Goal: Transaction & Acquisition: Purchase product/service

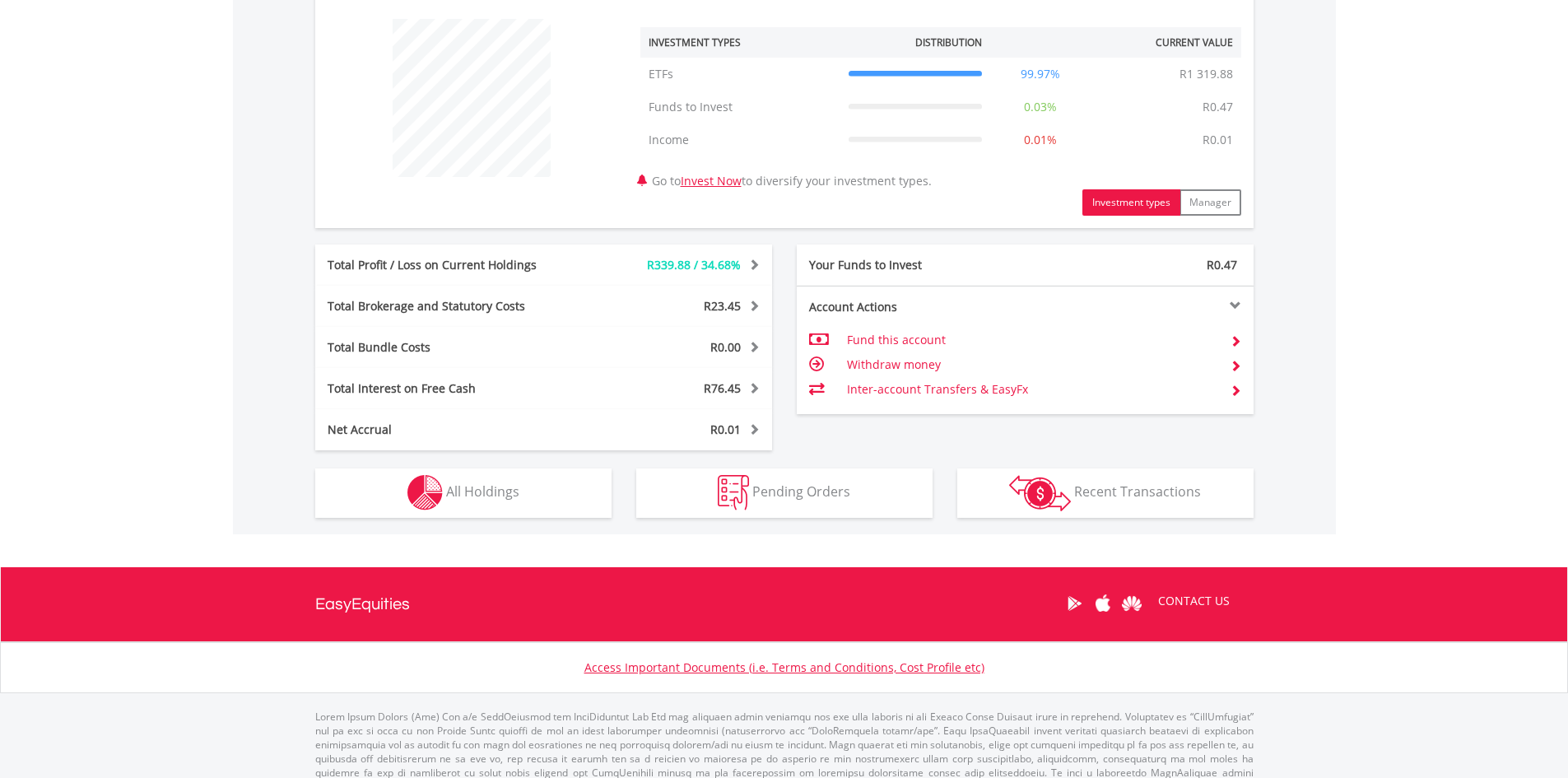
scroll to position [648, 0]
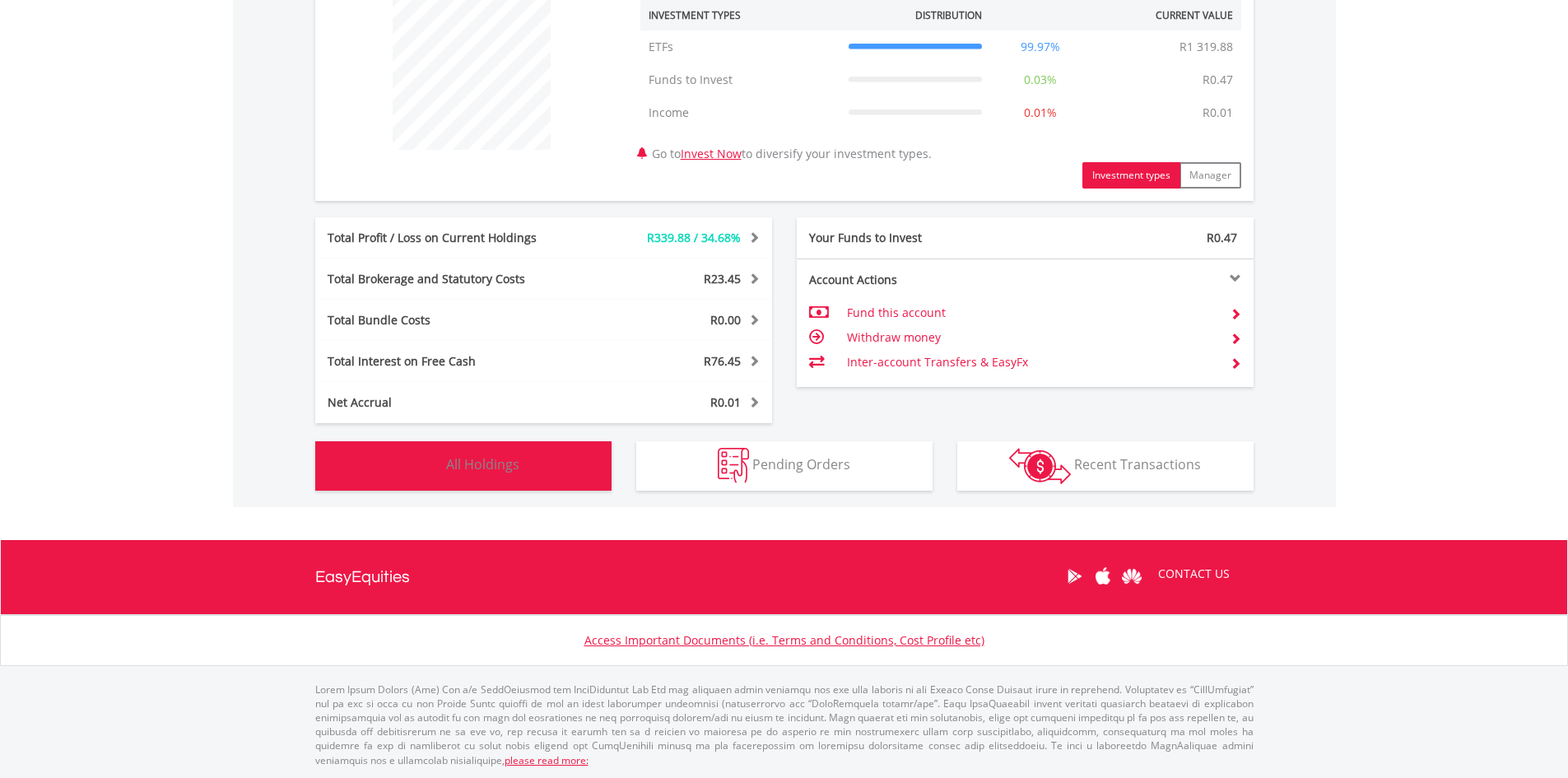
click at [567, 471] on button "Holdings All Holdings" at bounding box center [464, 466] width 296 height 49
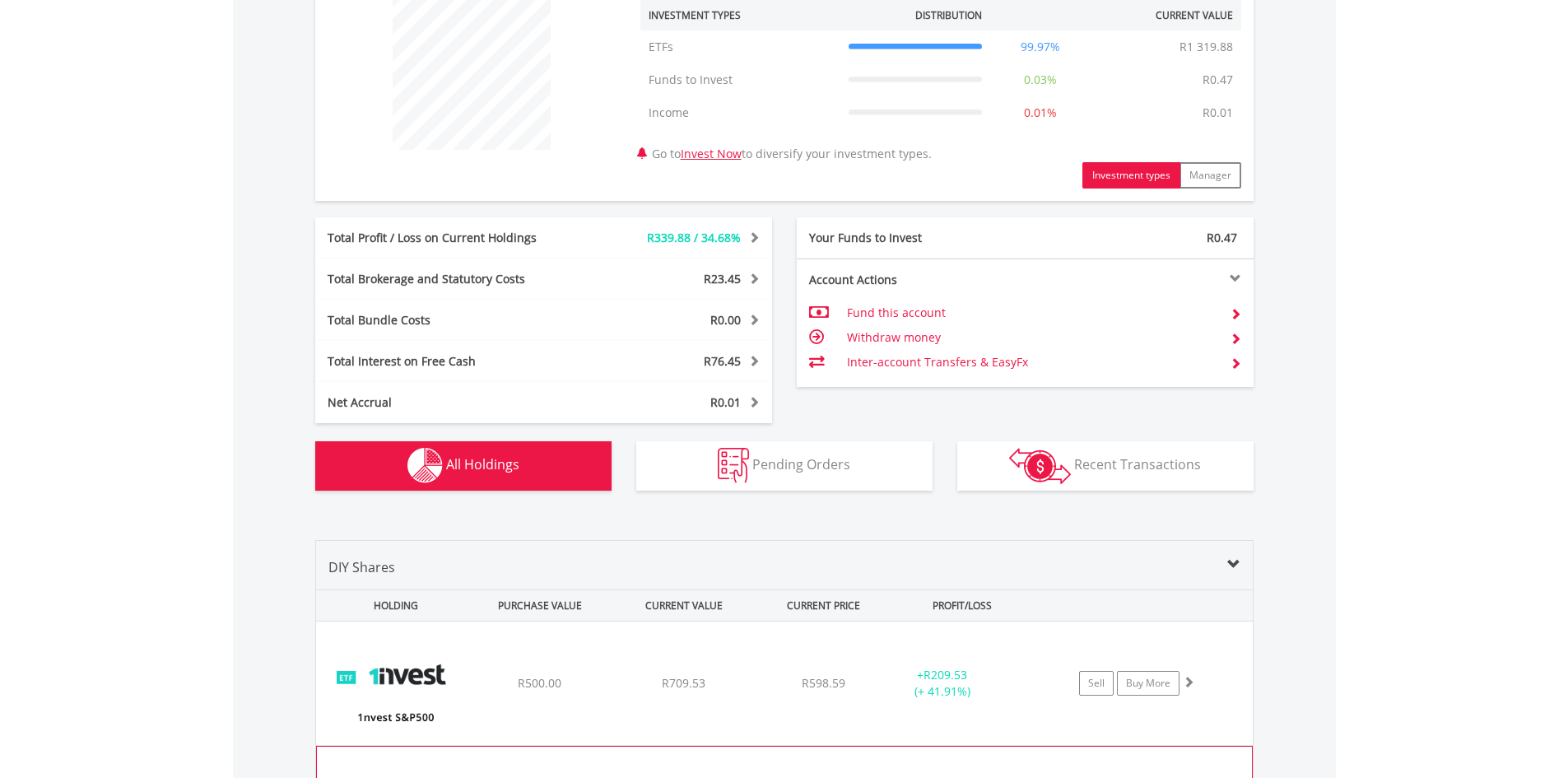
scroll to position [1035, 0]
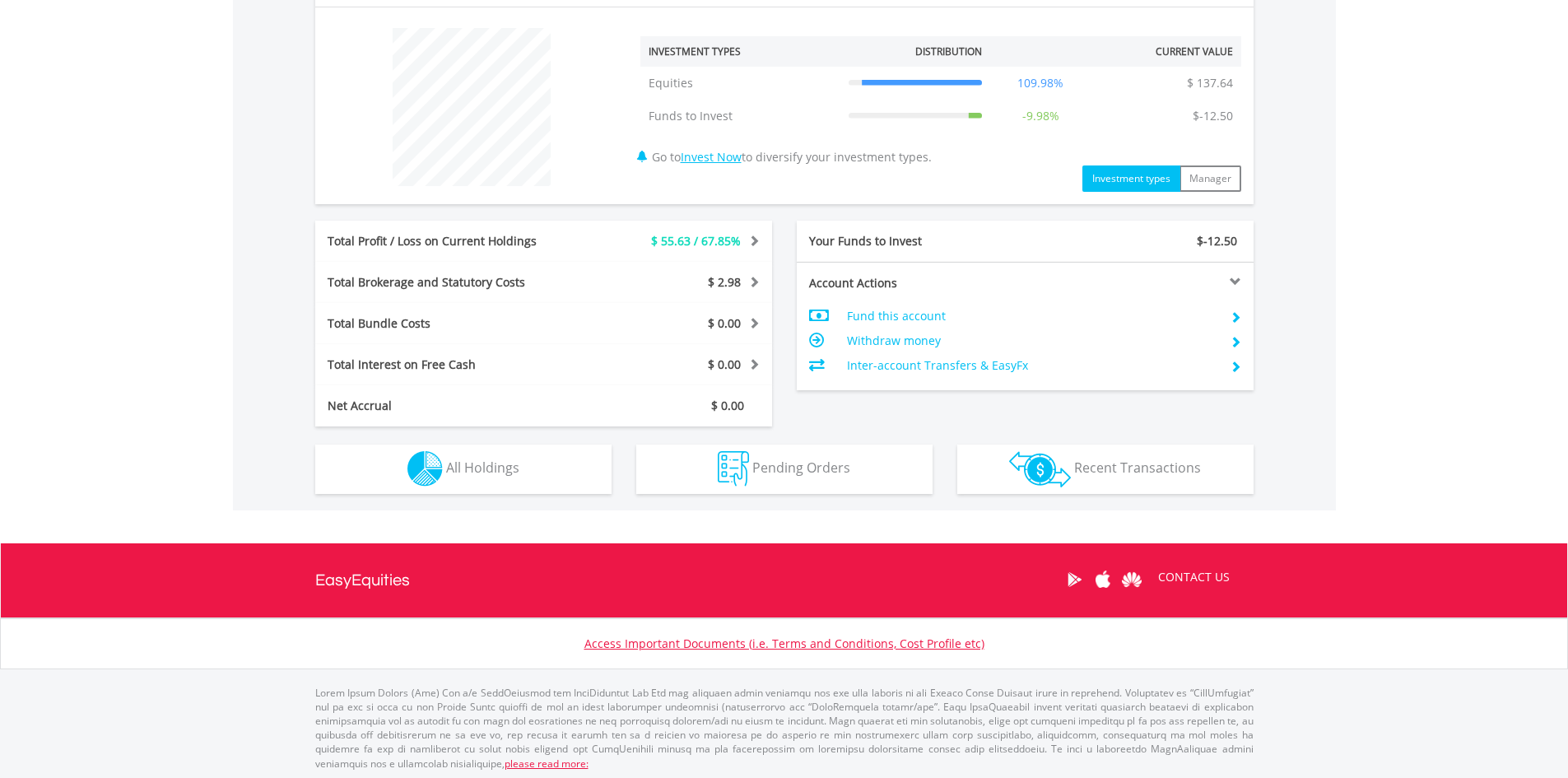
scroll to position [615, 0]
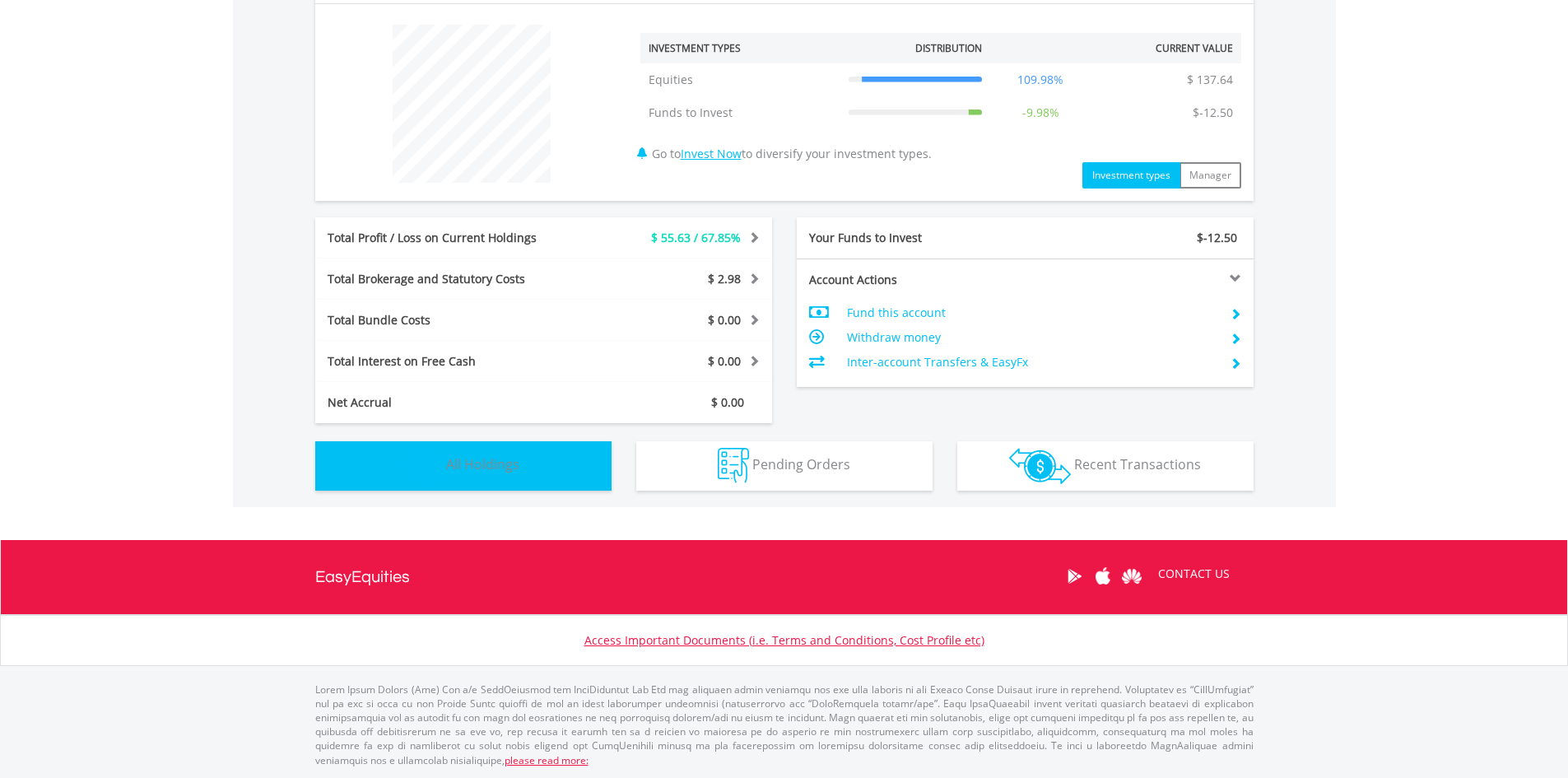
click at [476, 466] on span "All Holdings" at bounding box center [482, 465] width 73 height 19
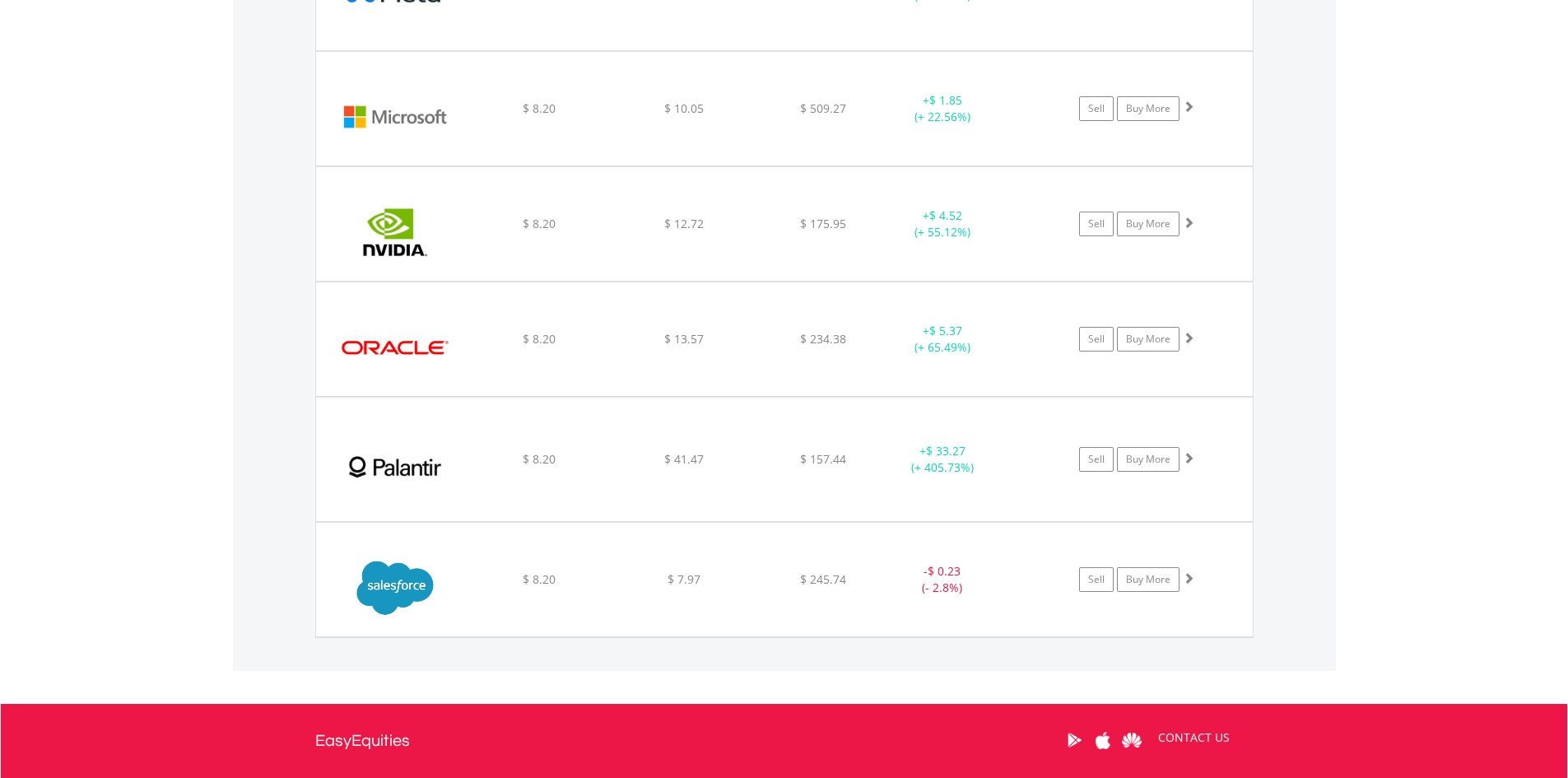
scroll to position [1772, 0]
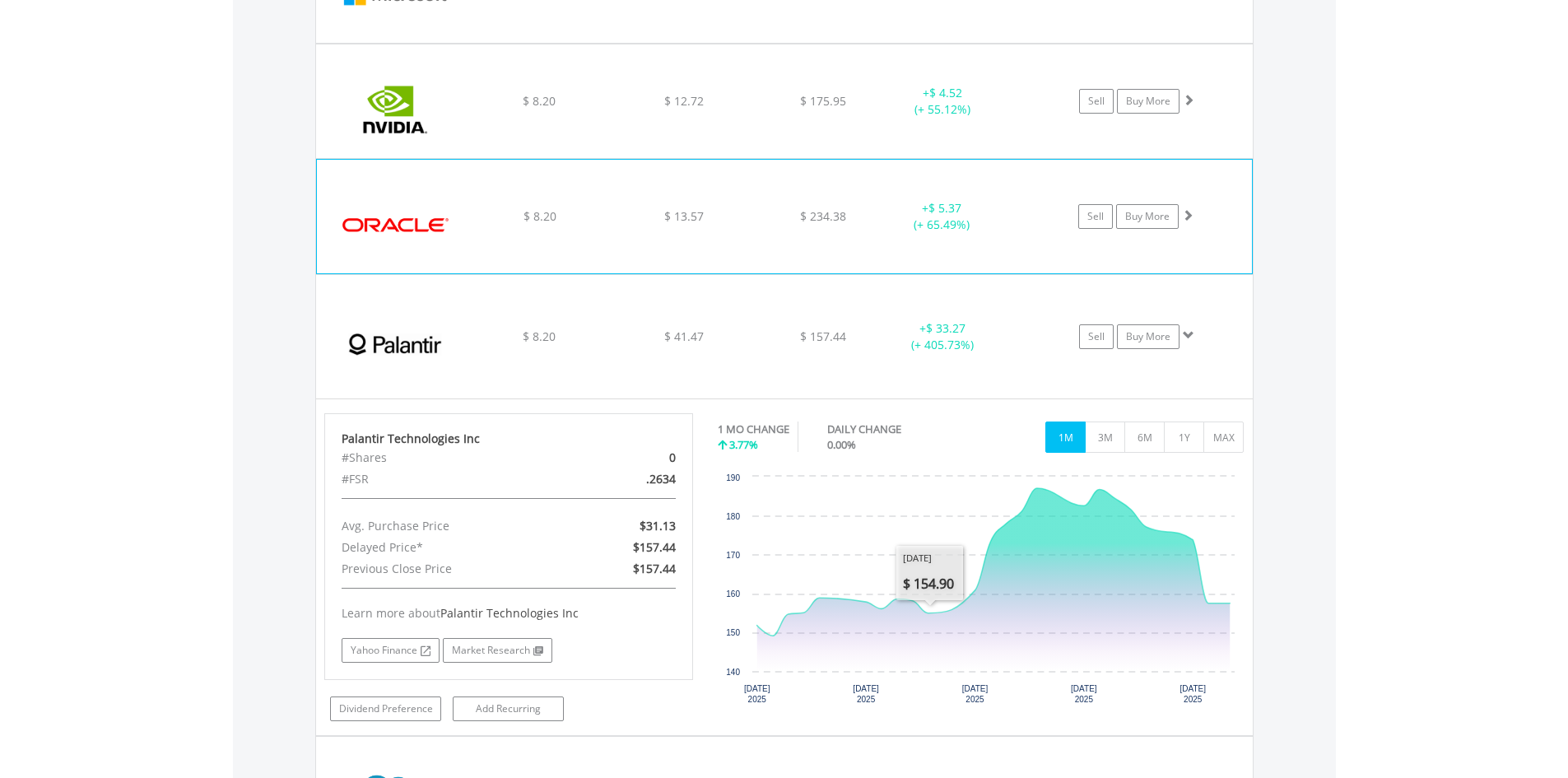
scroll to position [1854, 0]
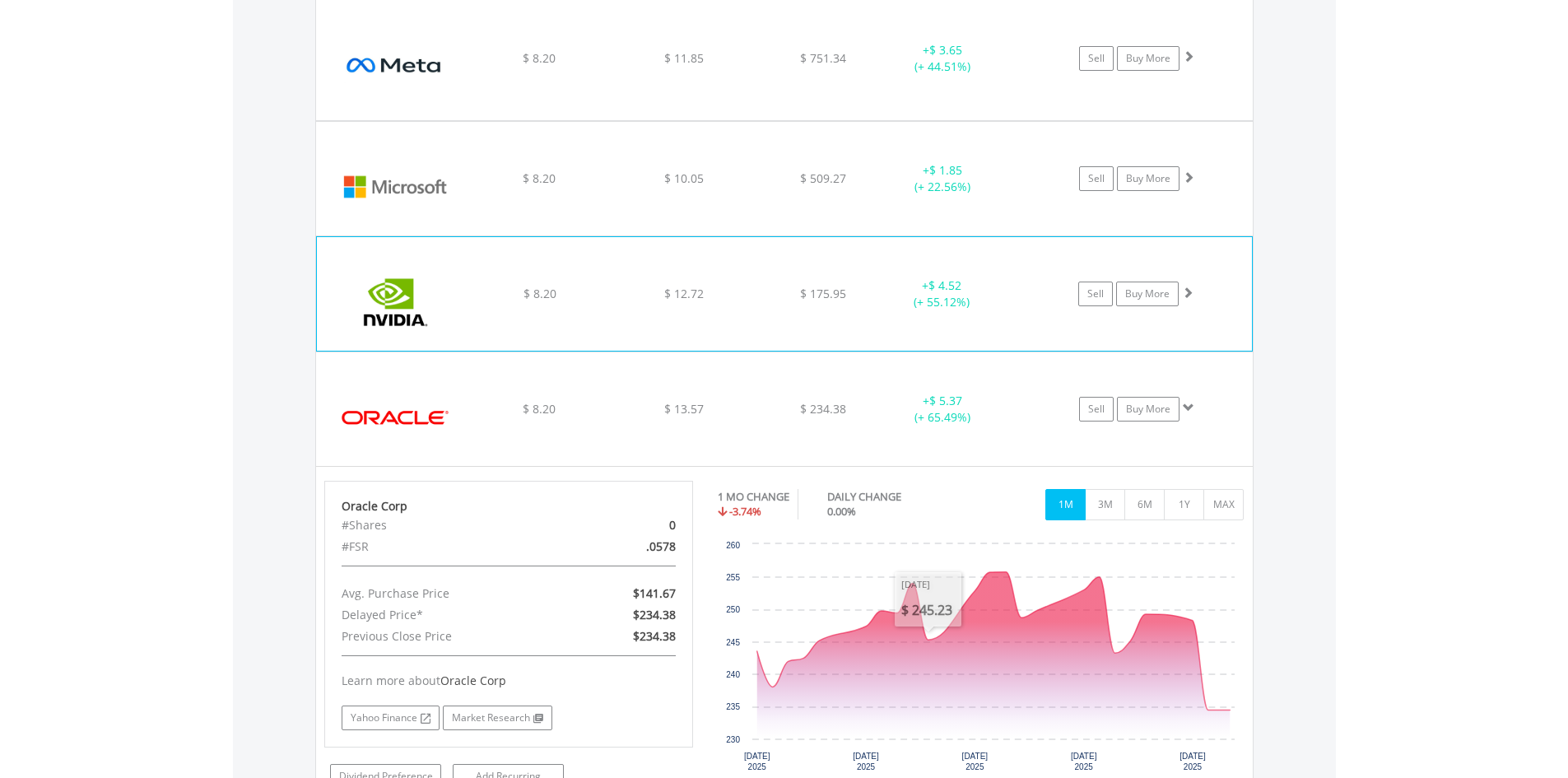
scroll to position [1689, 0]
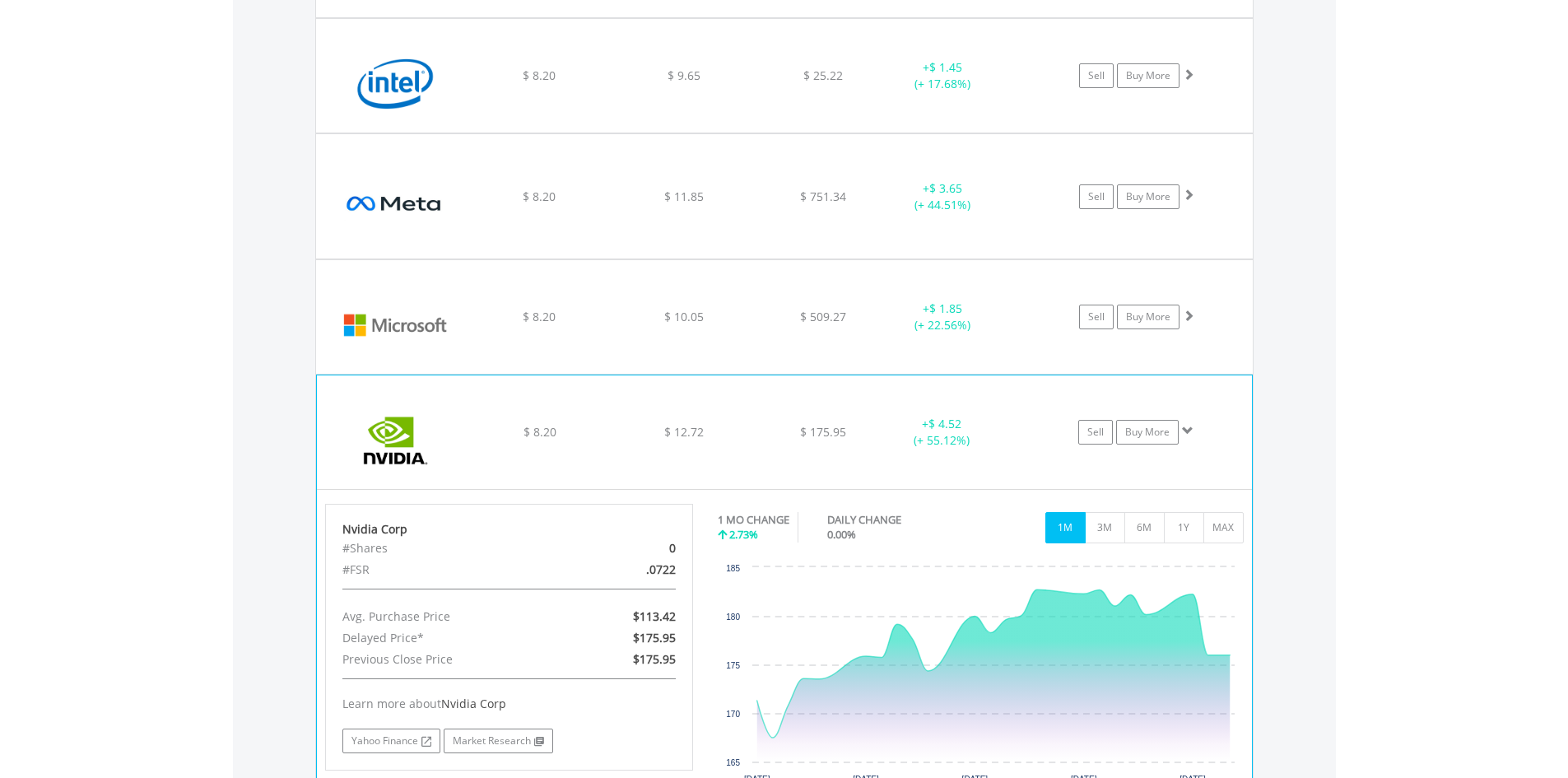
scroll to position [1525, 0]
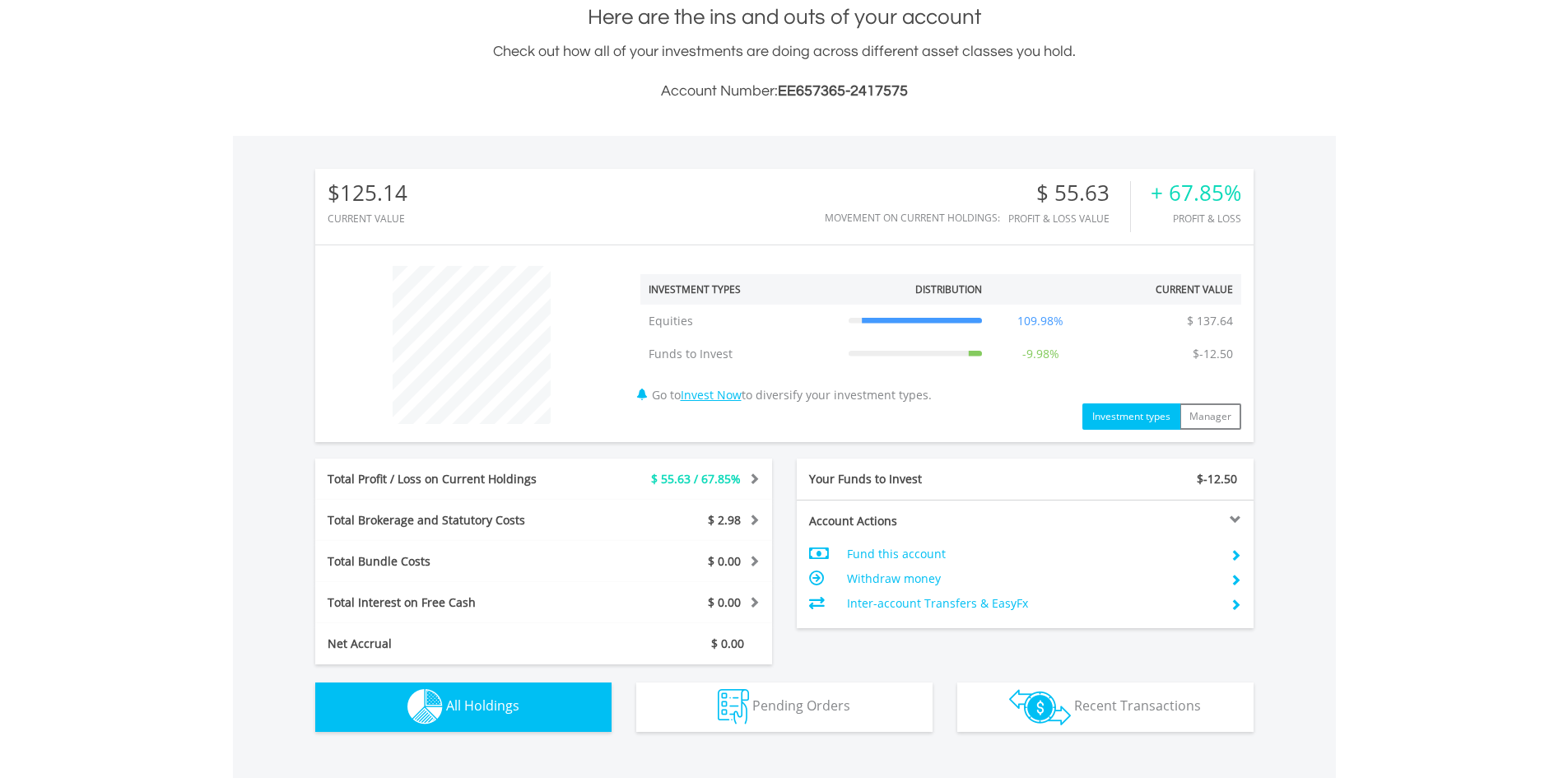
scroll to position [371, 0]
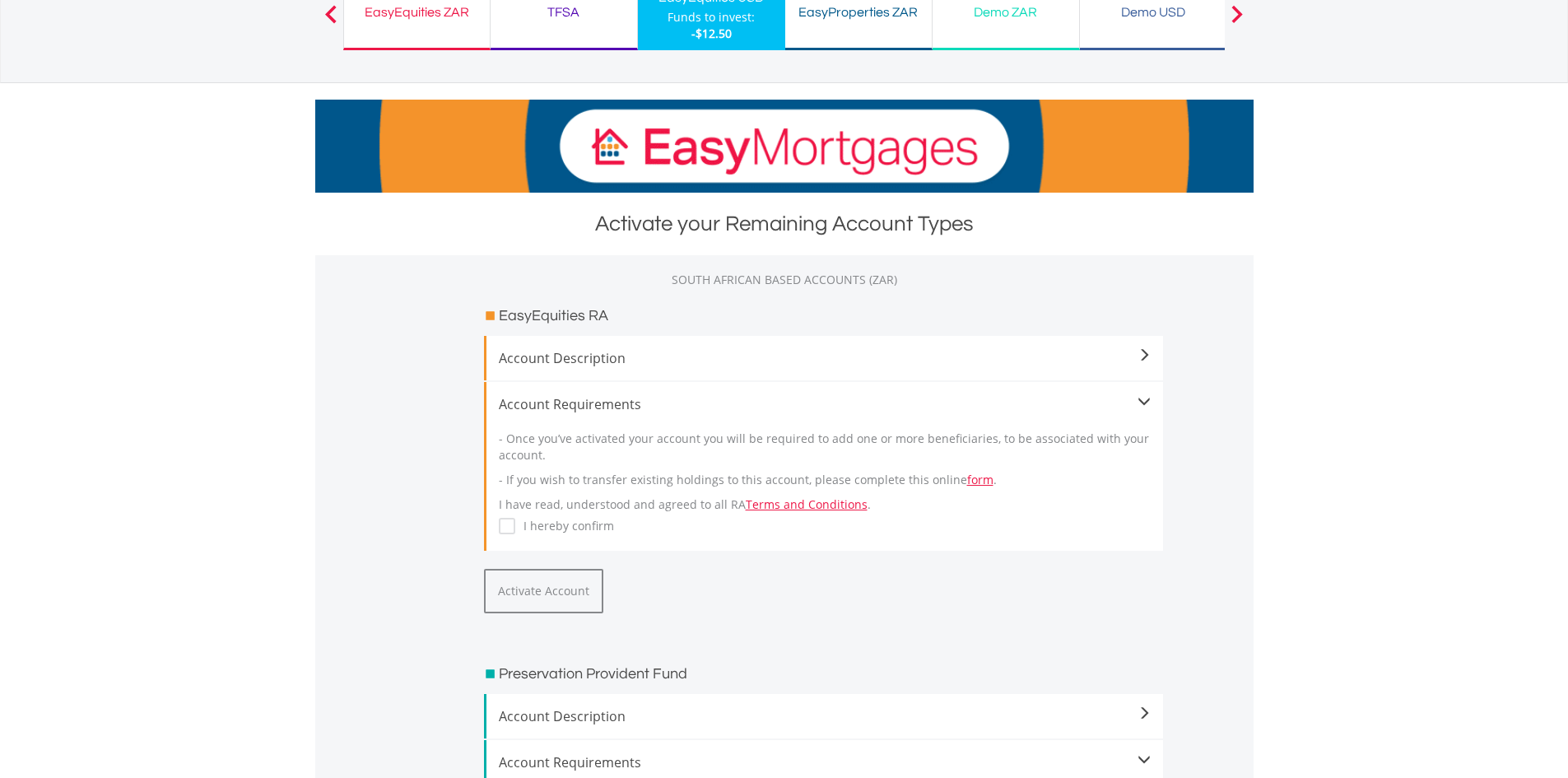
scroll to position [165, 0]
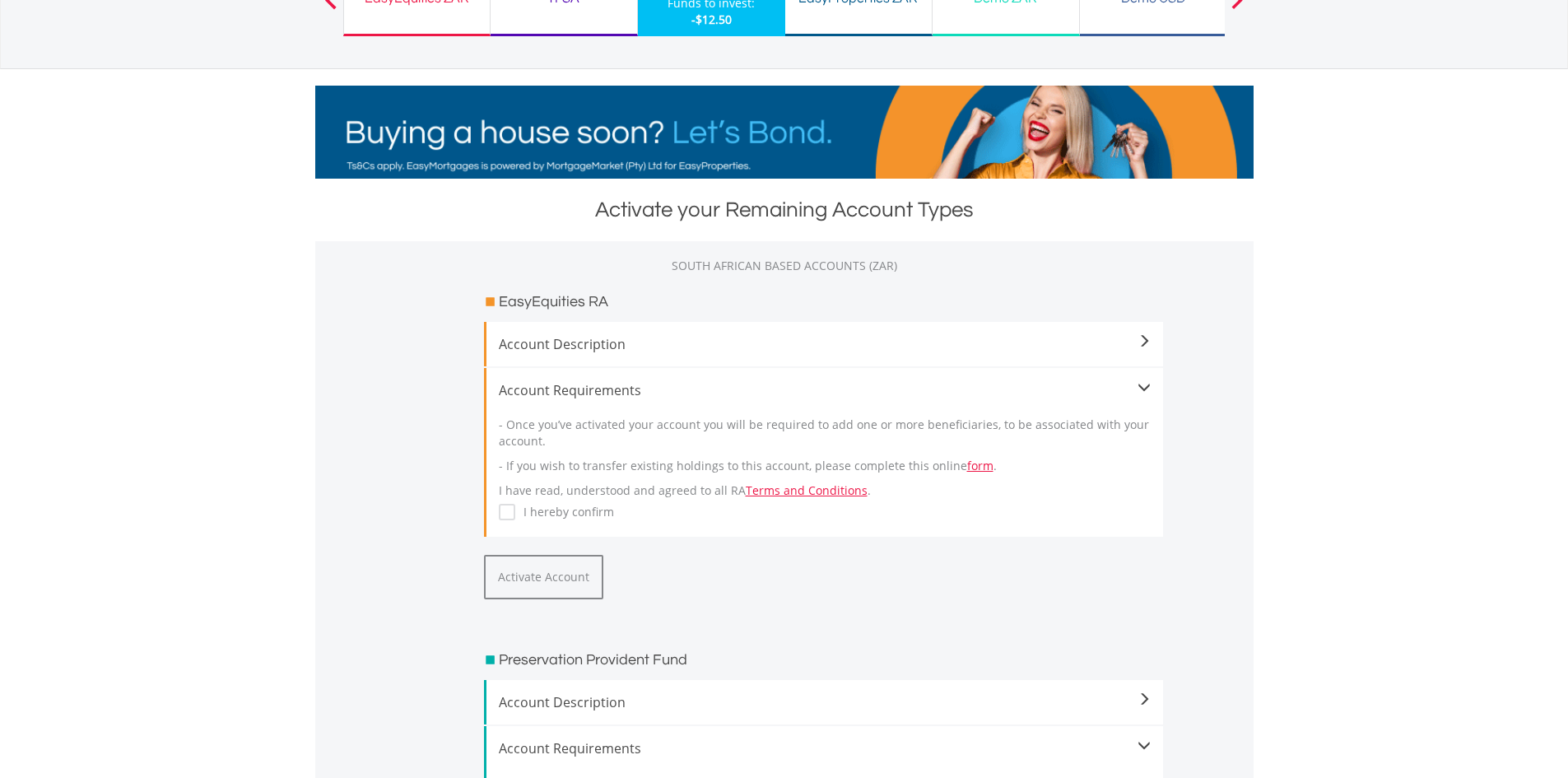
click at [547, 510] on label "I hereby confirm" at bounding box center [565, 512] width 99 height 17
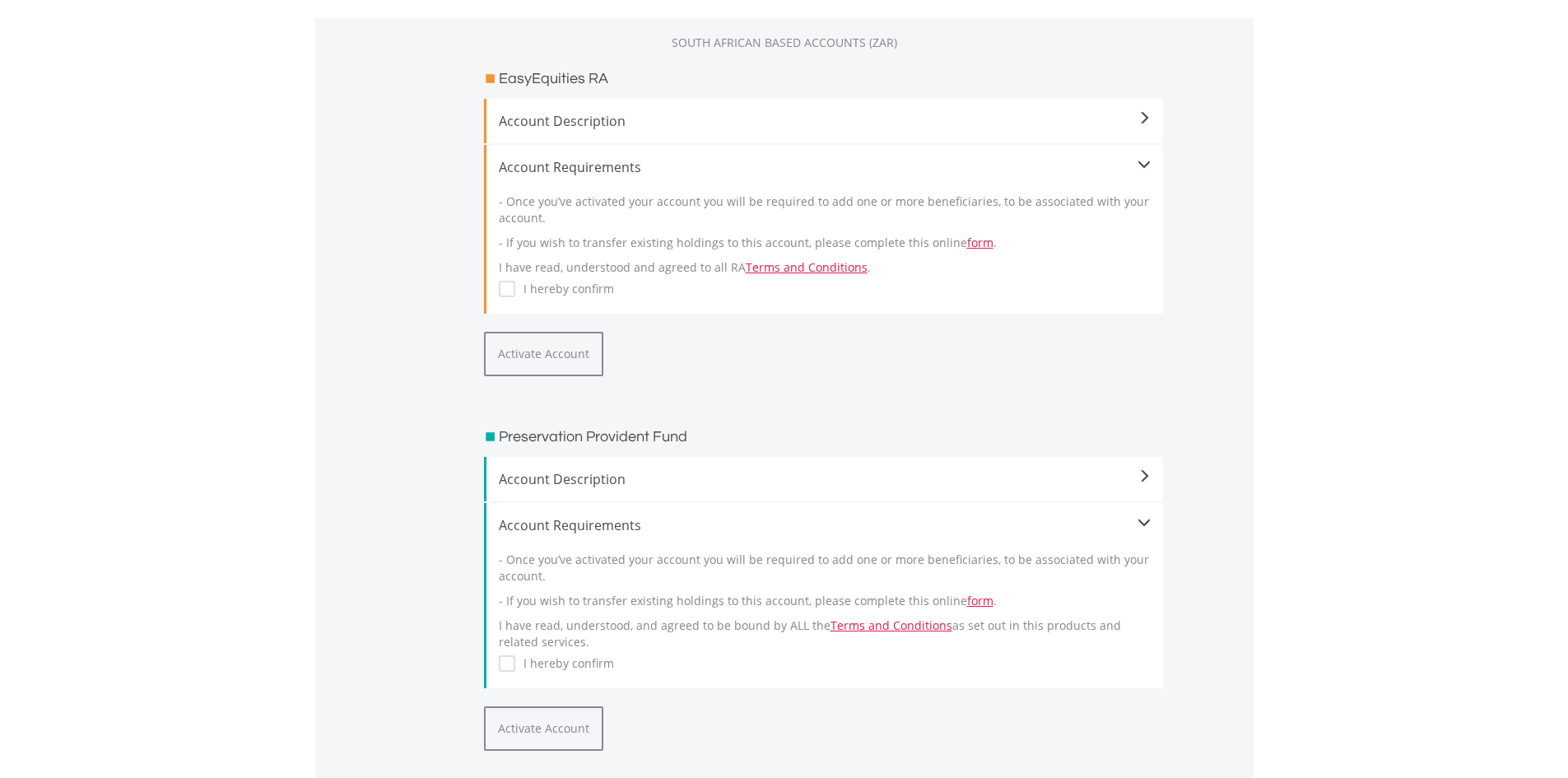
scroll to position [412, 0]
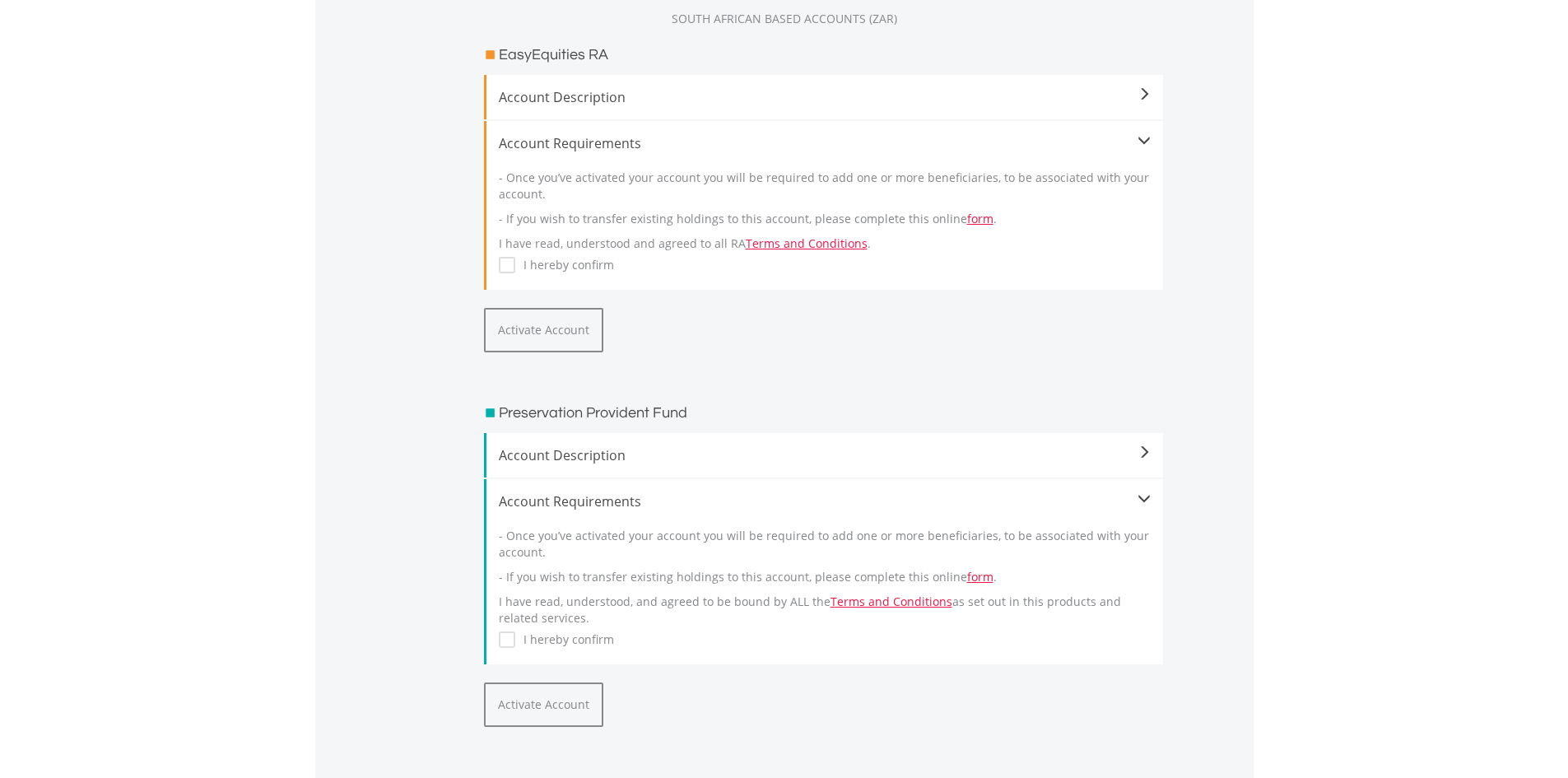
click at [647, 503] on div "Account Requirements" at bounding box center [825, 501] width 652 height 19
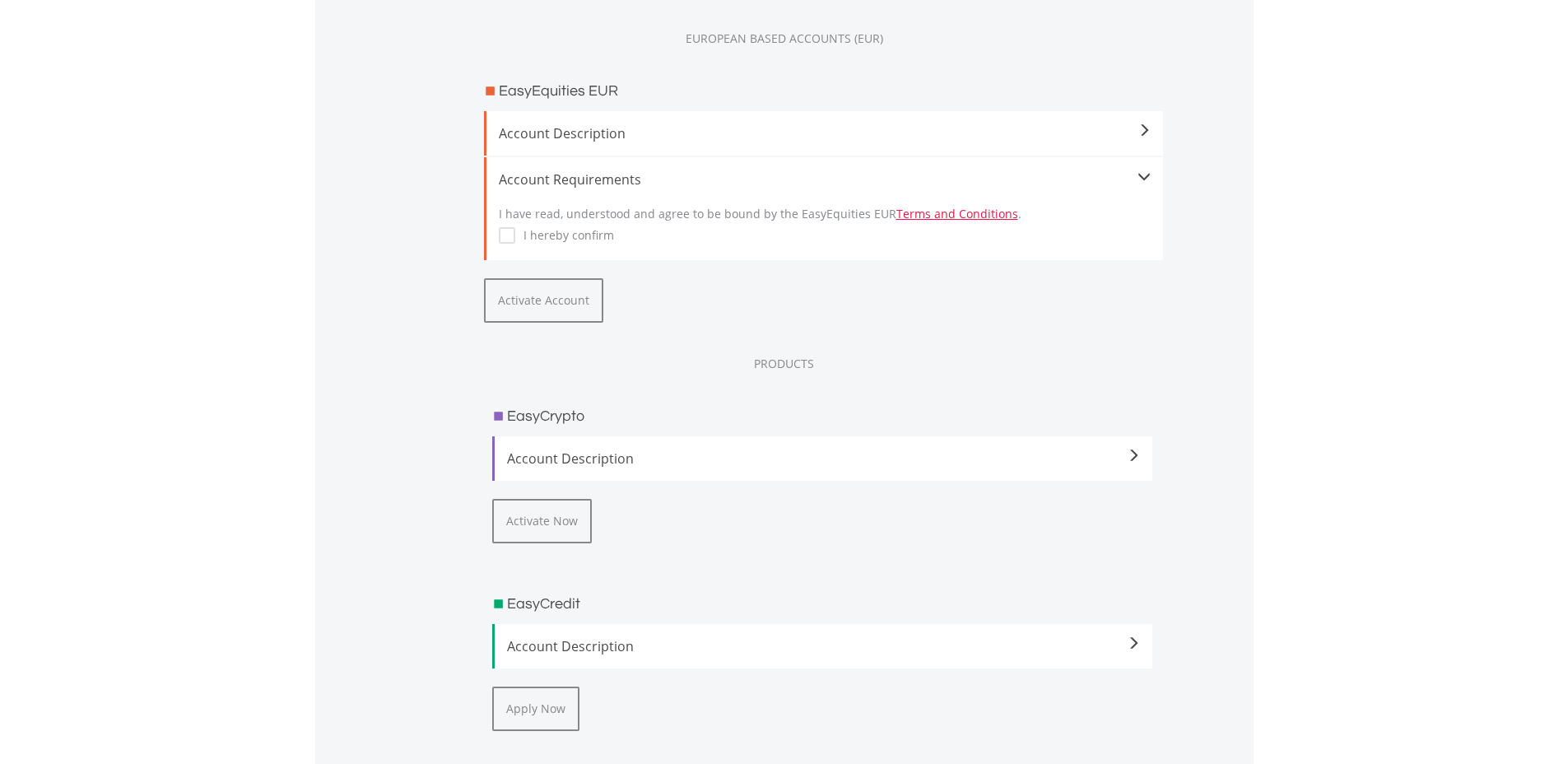
scroll to position [2141, 0]
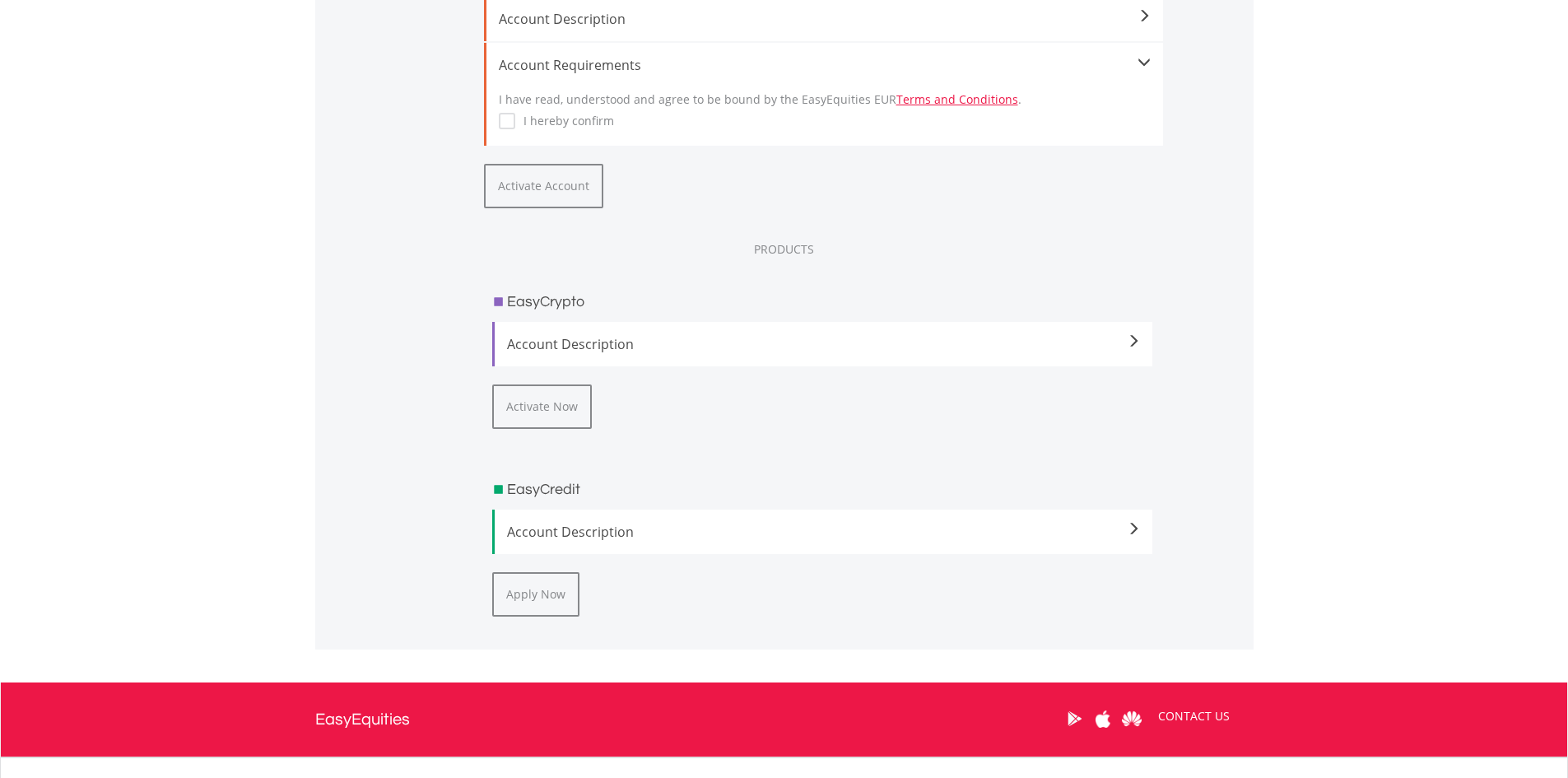
click at [591, 342] on span "Account Description" at bounding box center [824, 344] width 634 height 19
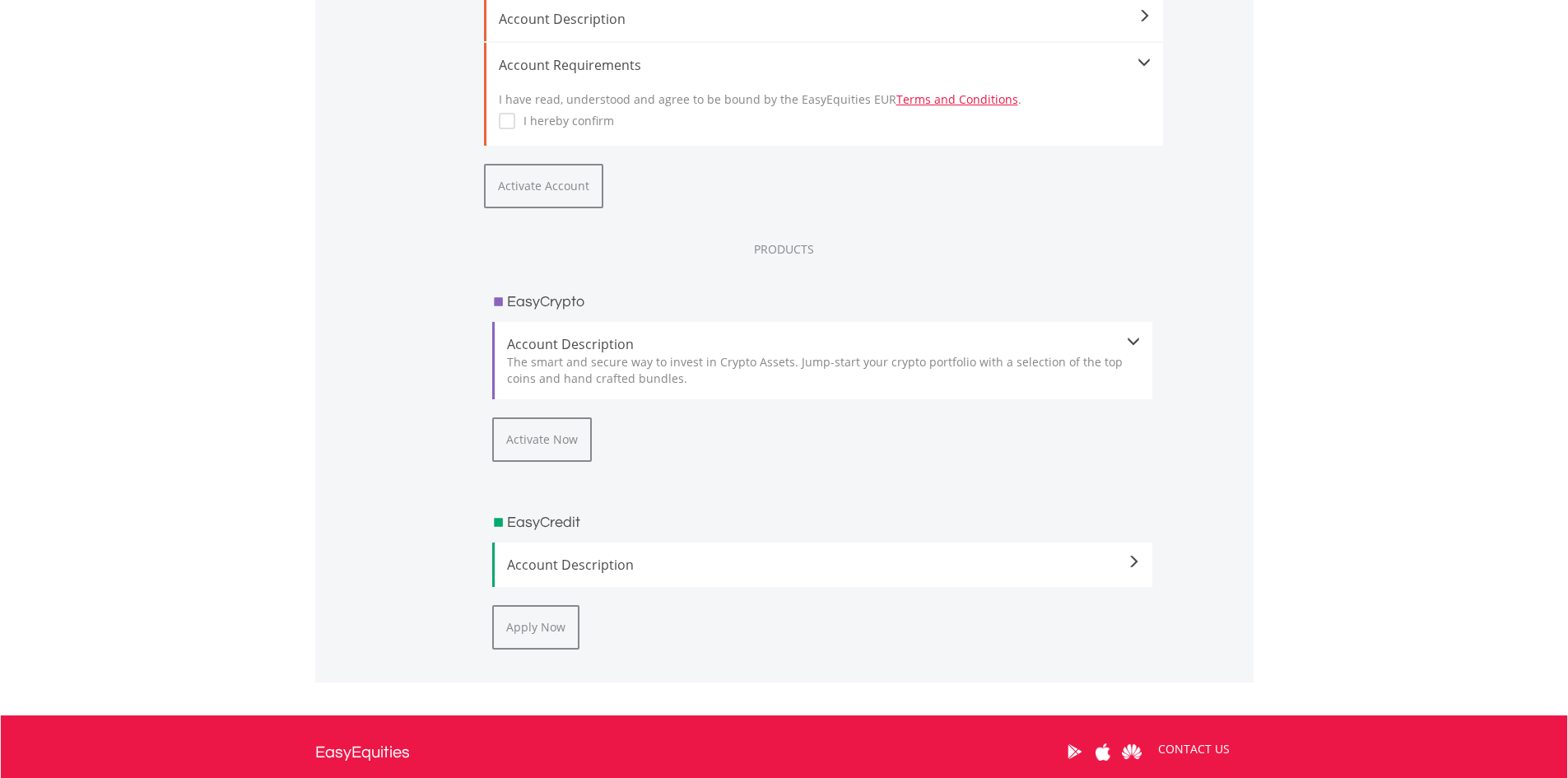
click at [591, 342] on span "Account Description" at bounding box center [824, 344] width 634 height 19
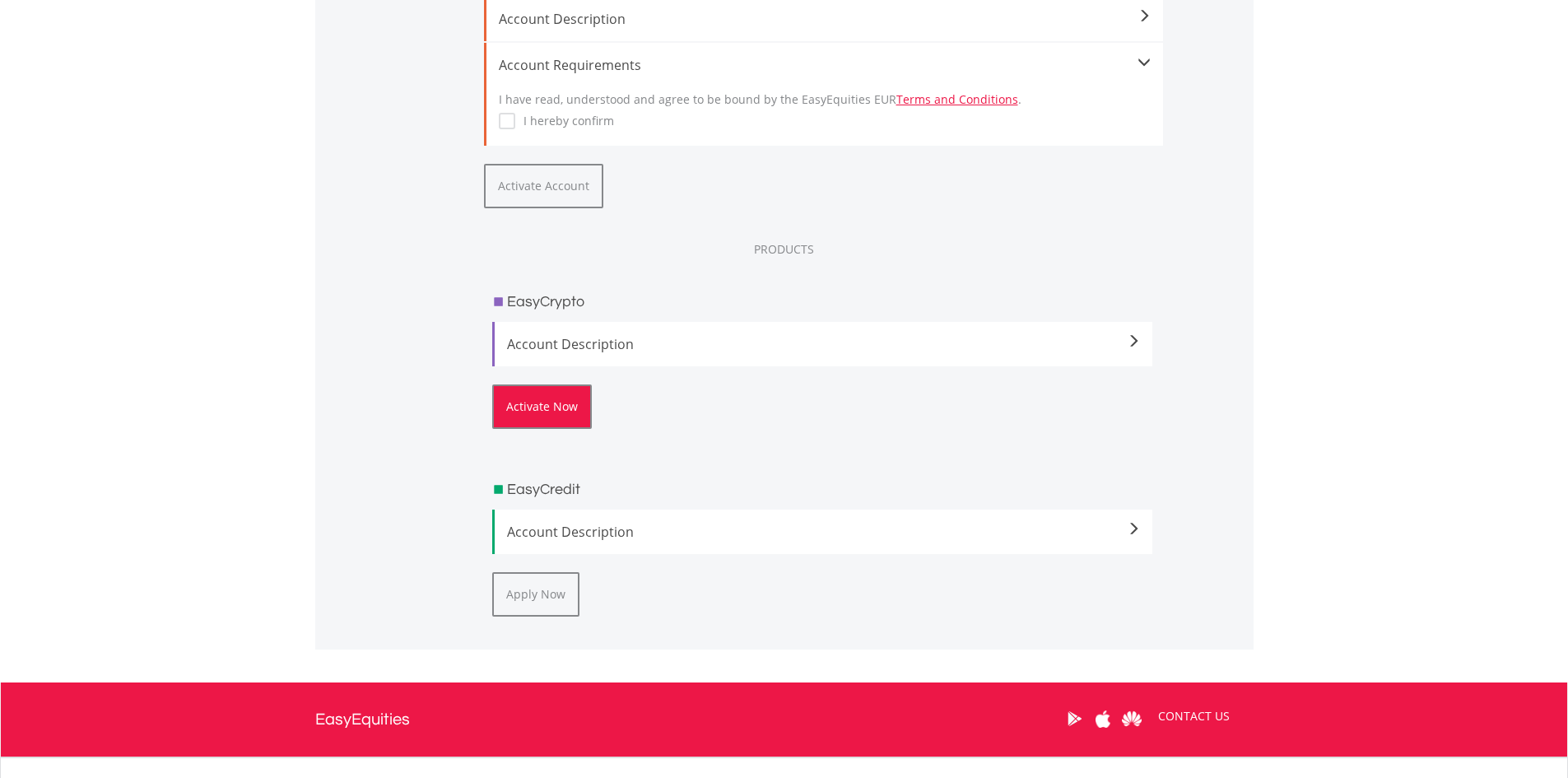
click at [562, 407] on button "Activate Now" at bounding box center [542, 407] width 100 height 44
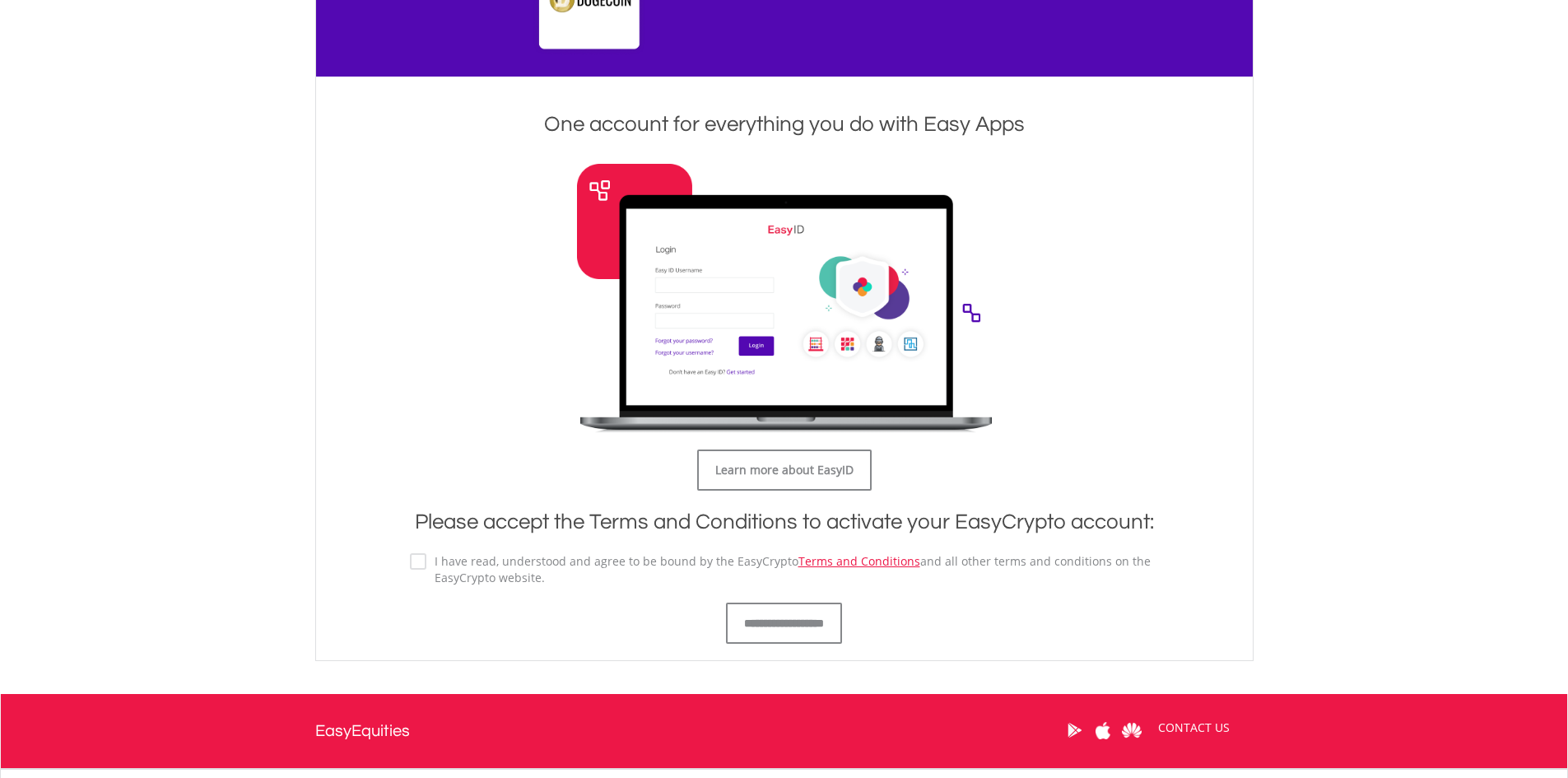
scroll to position [806, 0]
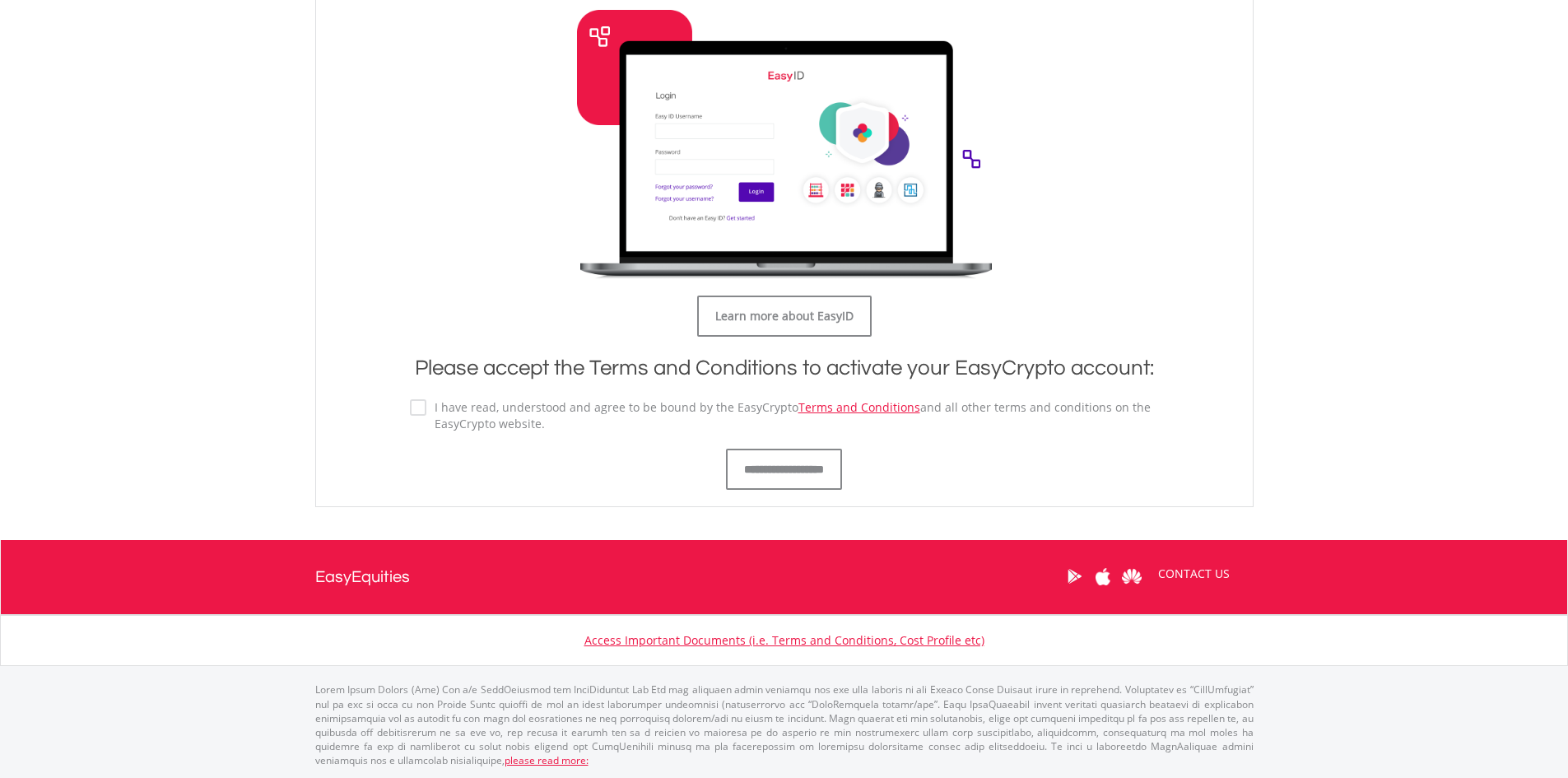
click at [427, 409] on label "I have read, understood and agree to be bound by the EasyCrypto Terms and Condi…" at bounding box center [793, 416] width 733 height 33
click at [764, 471] on input "**********" at bounding box center [783, 470] width 116 height 41
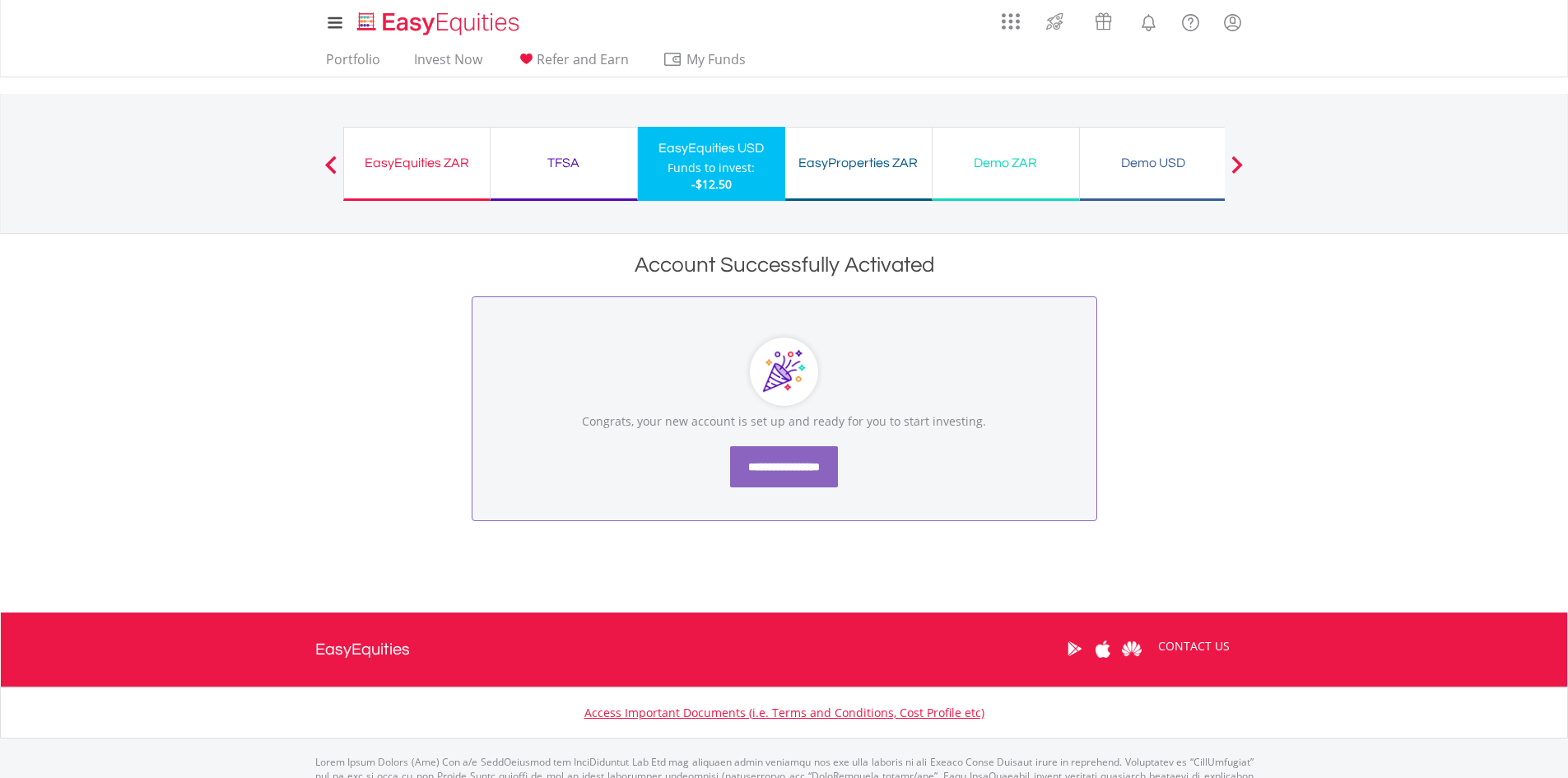
click at [821, 466] on input "**********" at bounding box center [784, 467] width 108 height 41
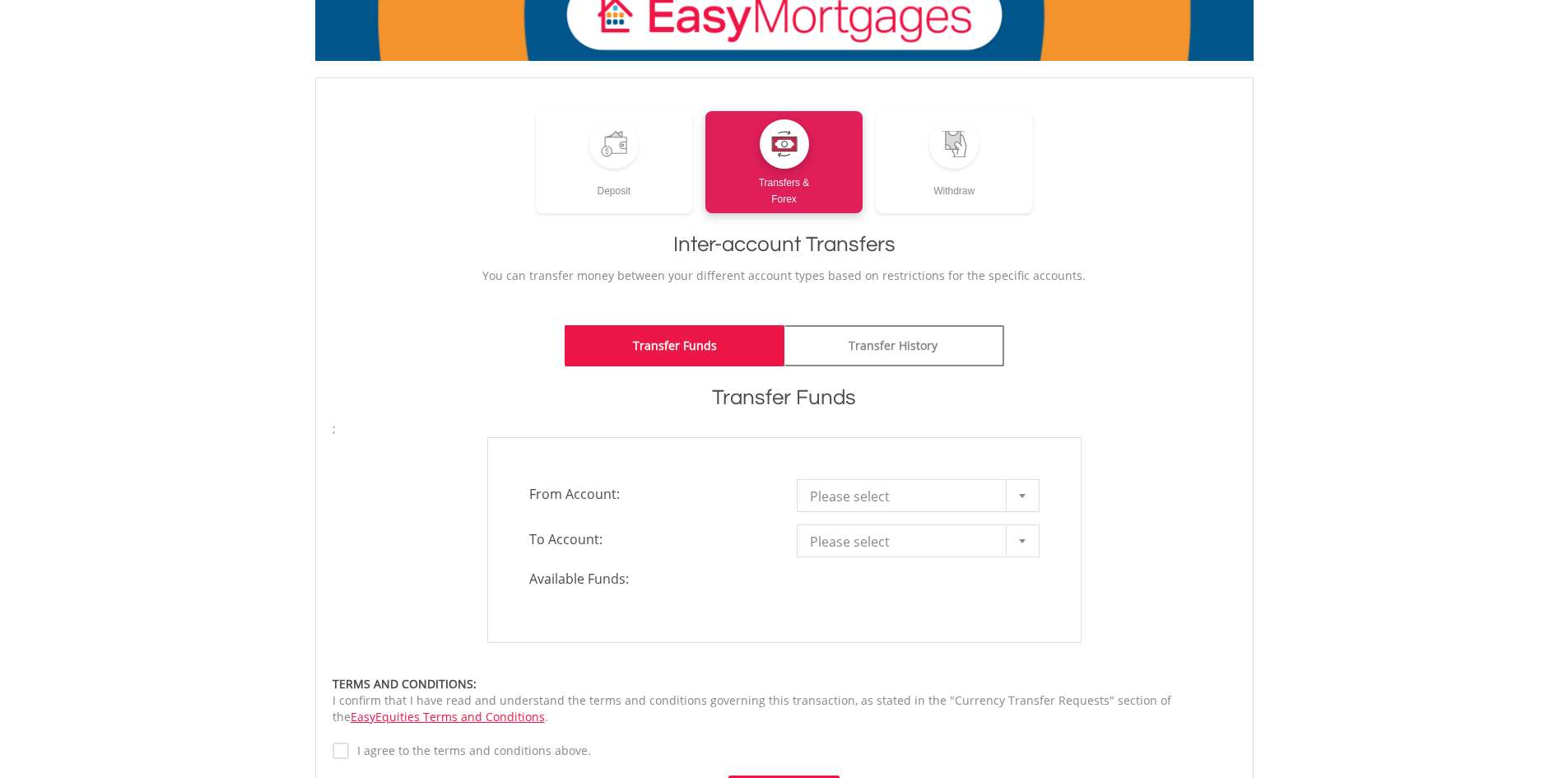
scroll to position [247, 0]
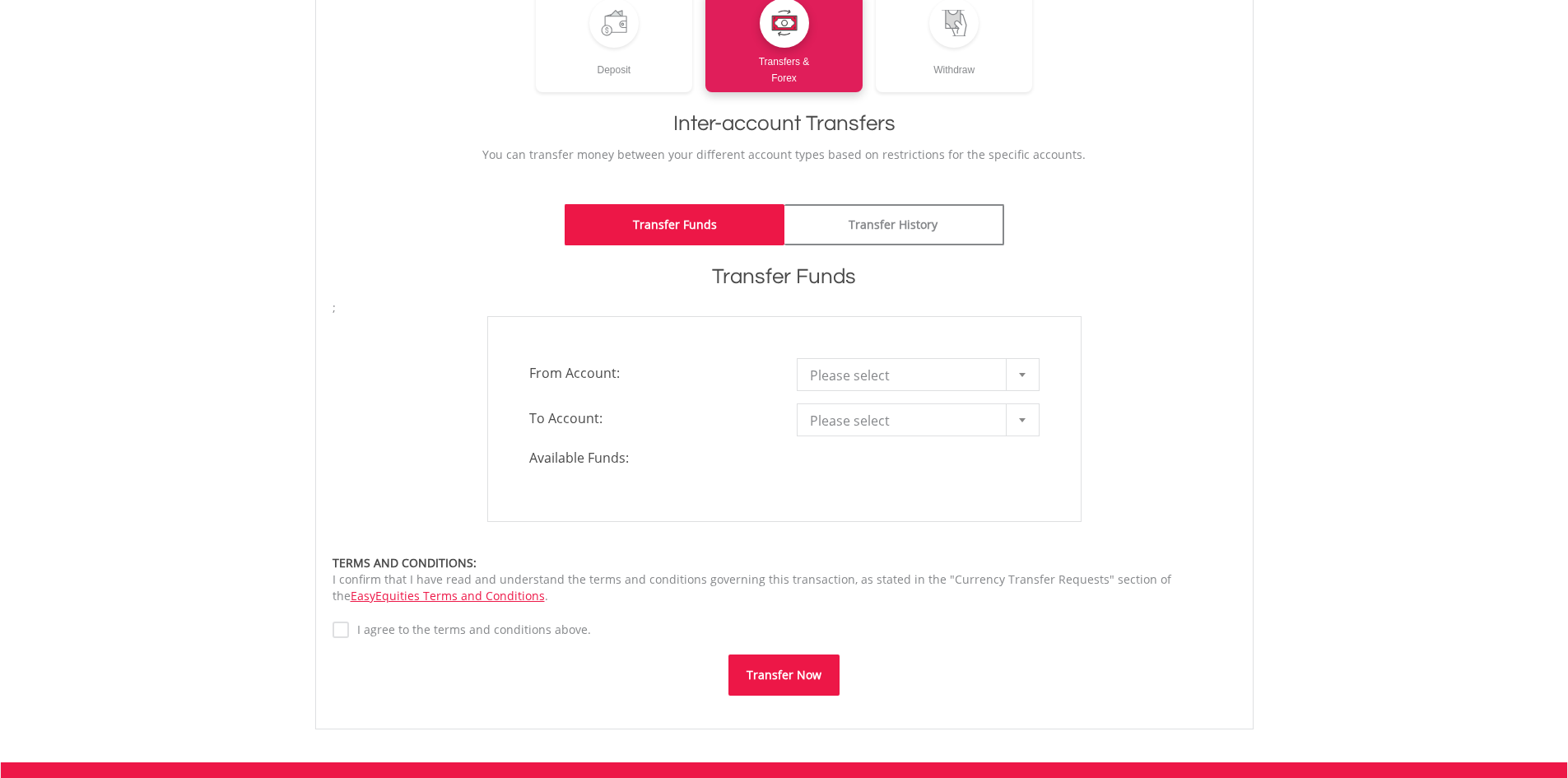
click at [915, 374] on span "Please select" at bounding box center [905, 376] width 192 height 33
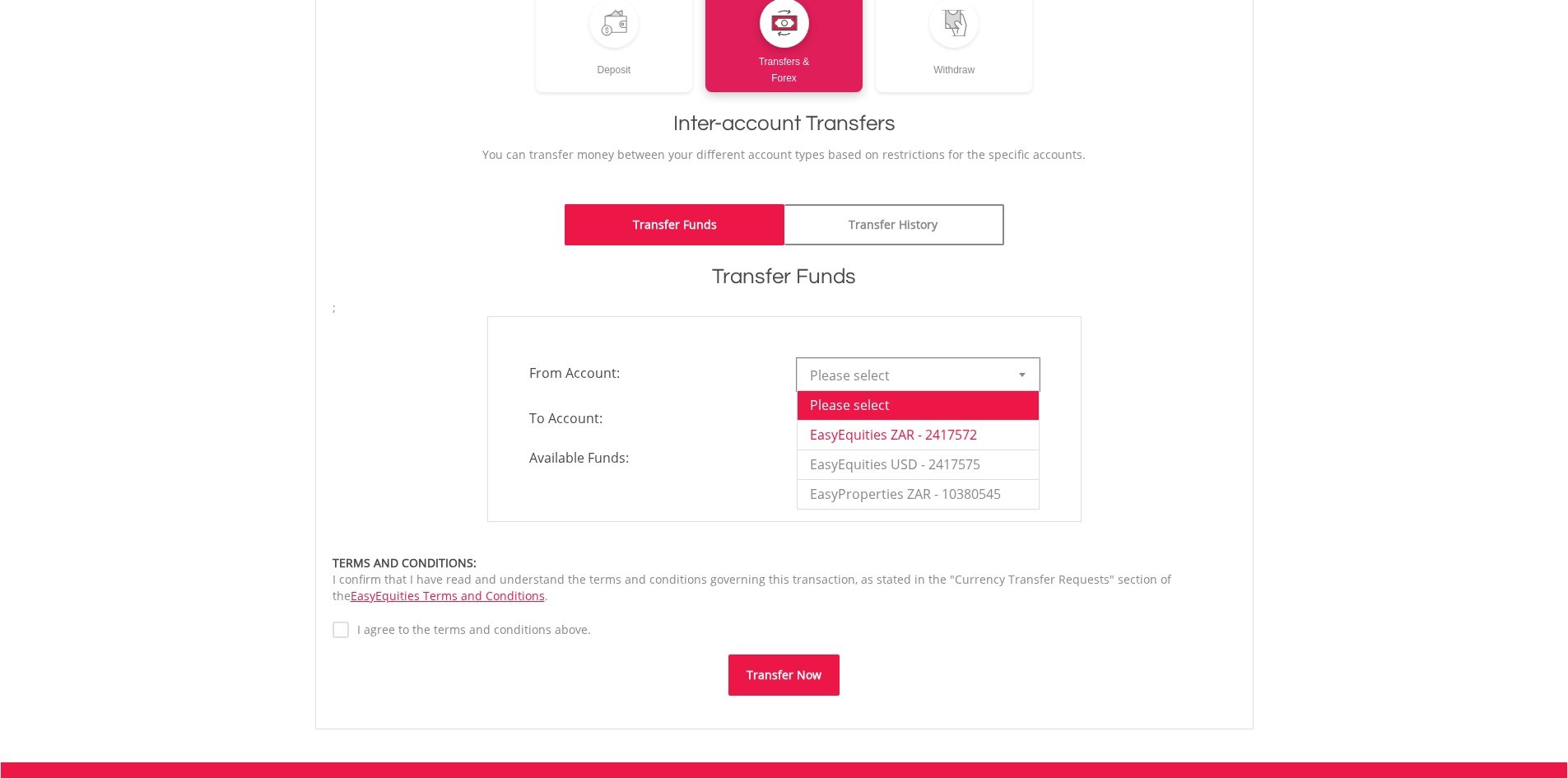
click at [903, 427] on li "EasyEquities ZAR - 2417572" at bounding box center [918, 435] width 242 height 30
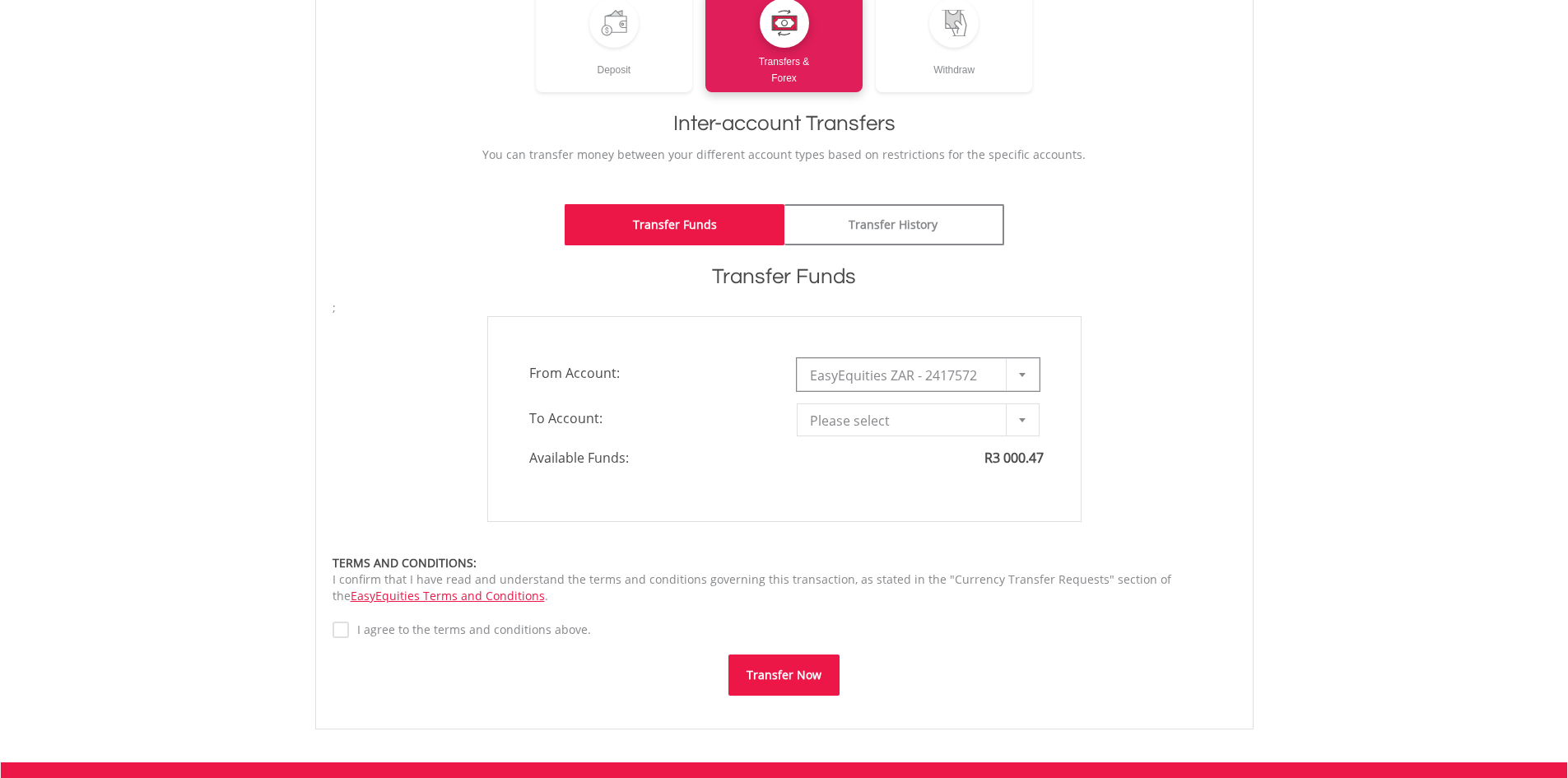
click at [943, 420] on span "Please select" at bounding box center [905, 421] width 192 height 33
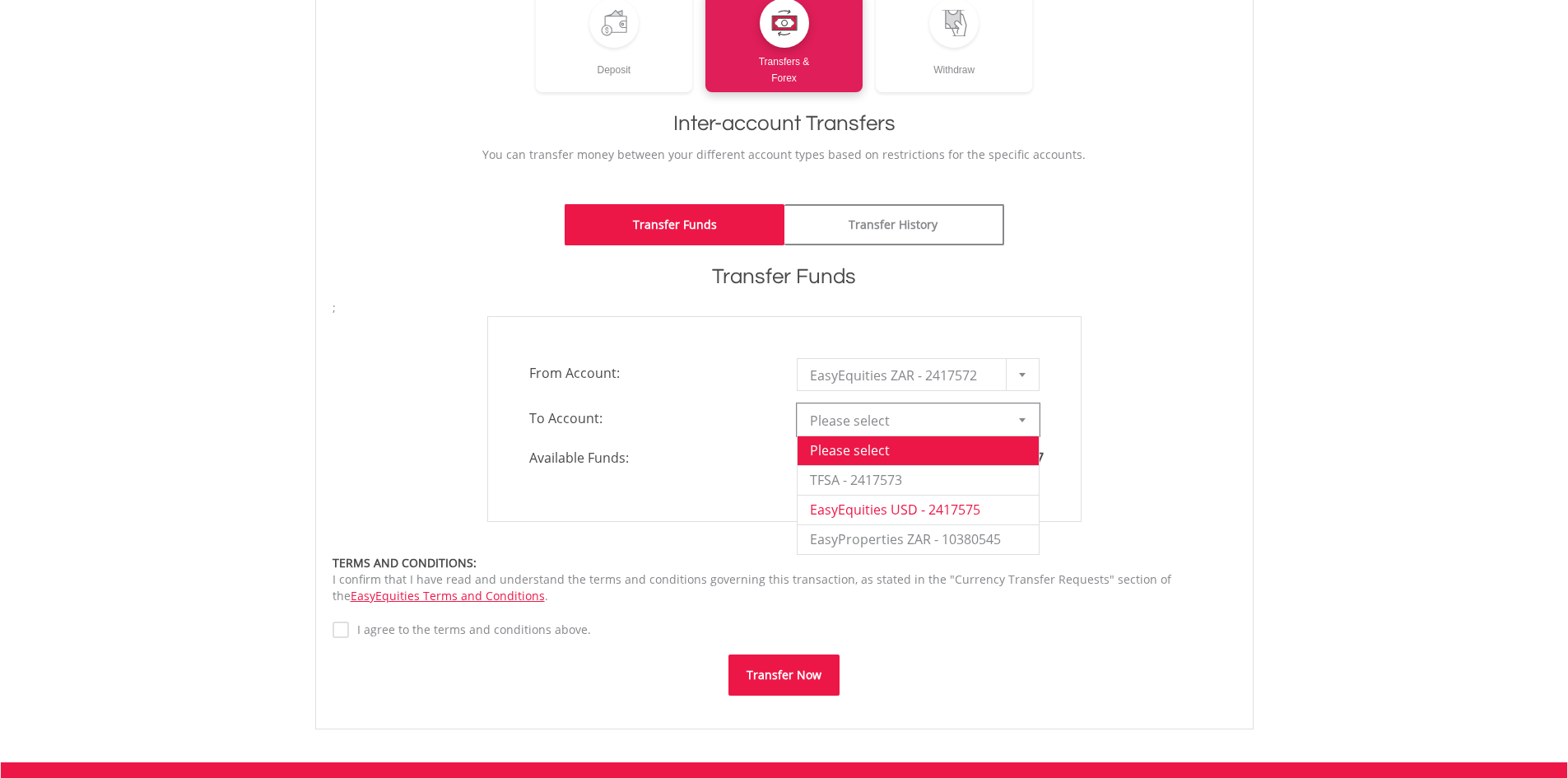
click at [917, 516] on li "EasyEquities USD - 2417575" at bounding box center [918, 510] width 242 height 30
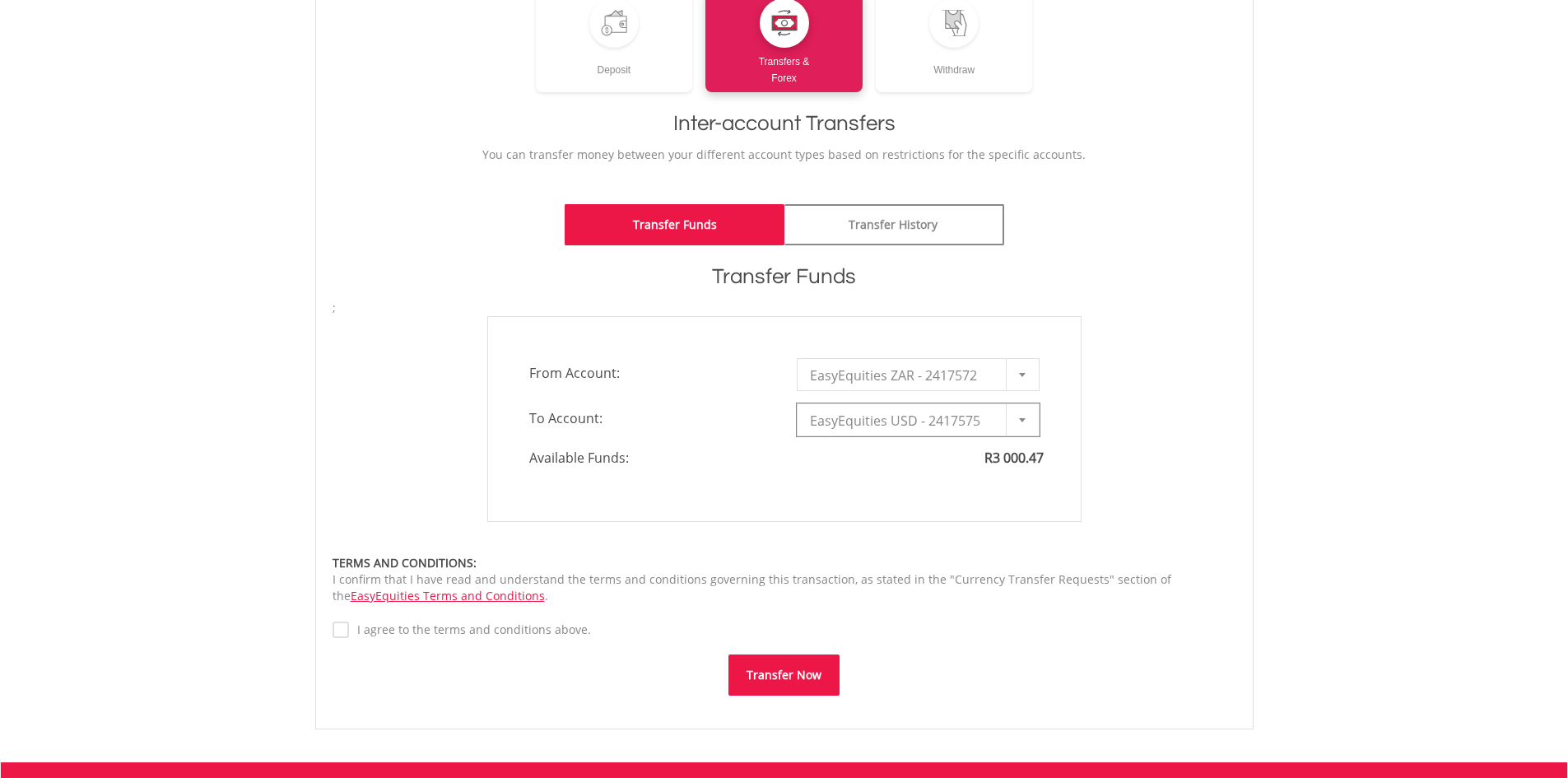
type input "*"
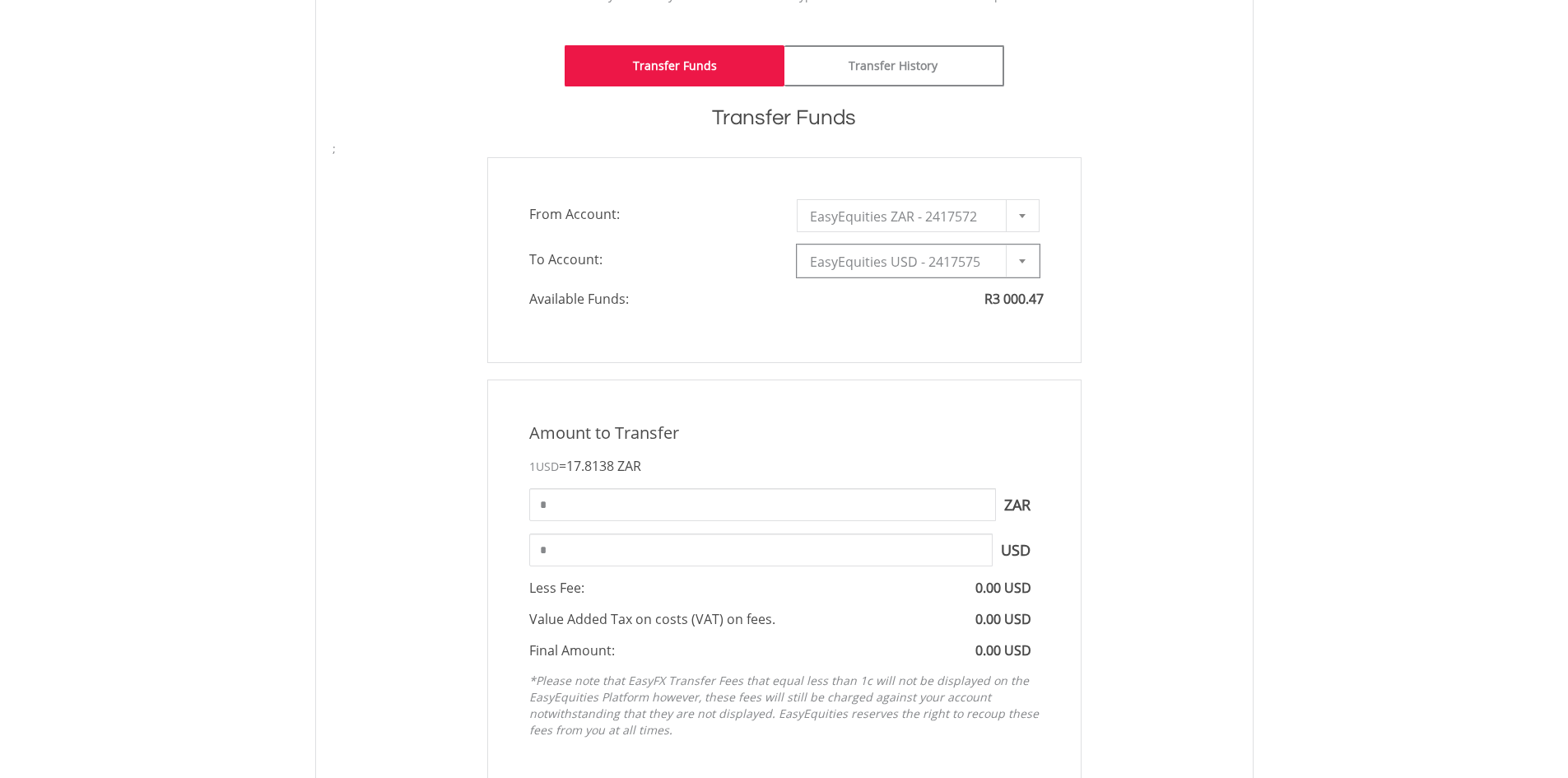
scroll to position [412, 0]
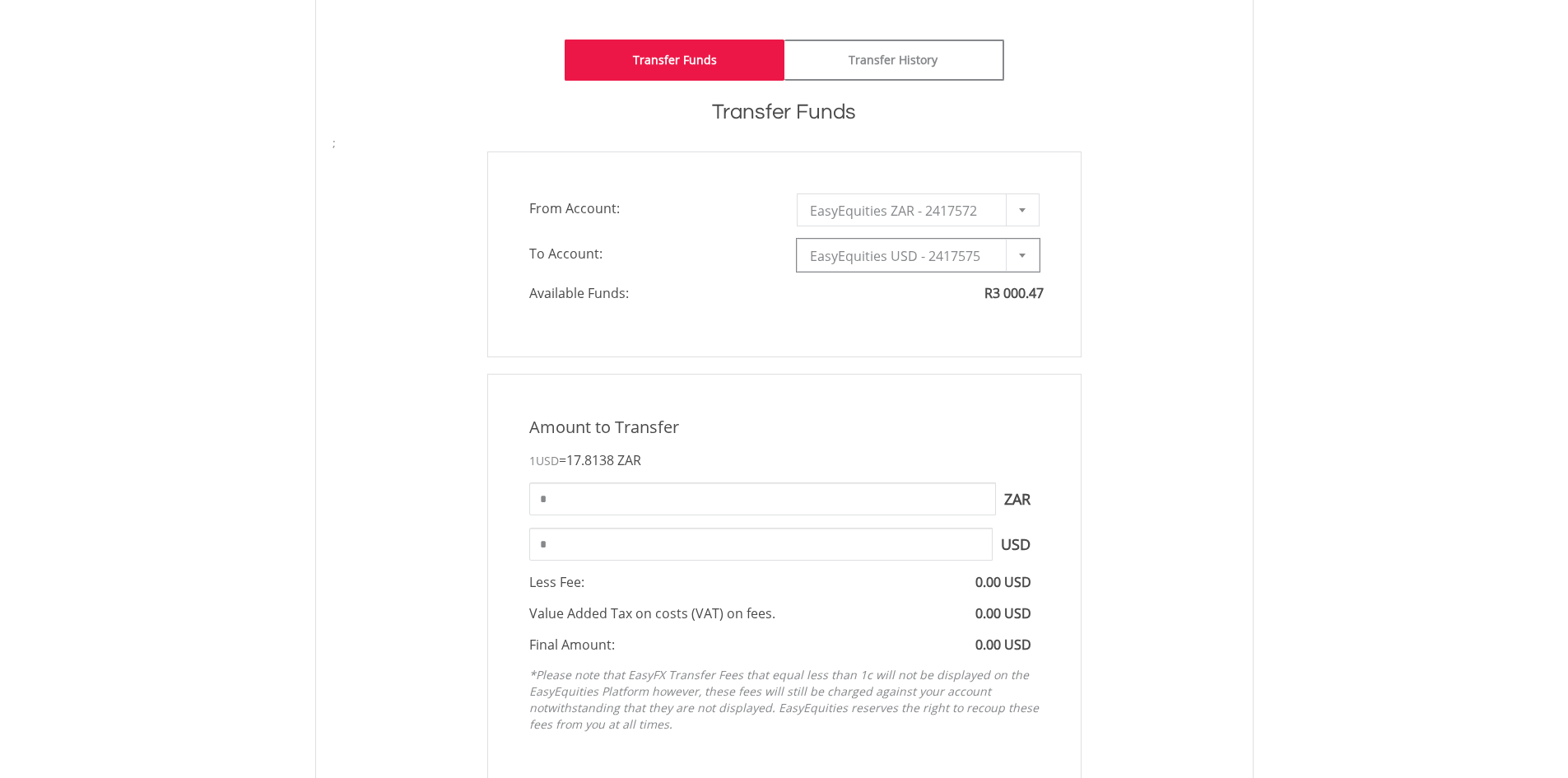
click at [747, 517] on div "Amount to Transfer 1 USD = 17.8138 ZAR * ZAR You can transfer funds into your o…" at bounding box center [785, 579] width 594 height 409
drag, startPoint x: 651, startPoint y: 502, endPoint x: 636, endPoint y: 502, distance: 15.0
click at [643, 502] on input "*" at bounding box center [763, 499] width 467 height 33
drag, startPoint x: 628, startPoint y: 502, endPoint x: 502, endPoint y: 502, distance: 126.0
click at [502, 502] on div "Amount to Transfer 1 USD = 17.8138 ZAR * ZAR You can transfer funds into your o…" at bounding box center [785, 579] width 594 height 409
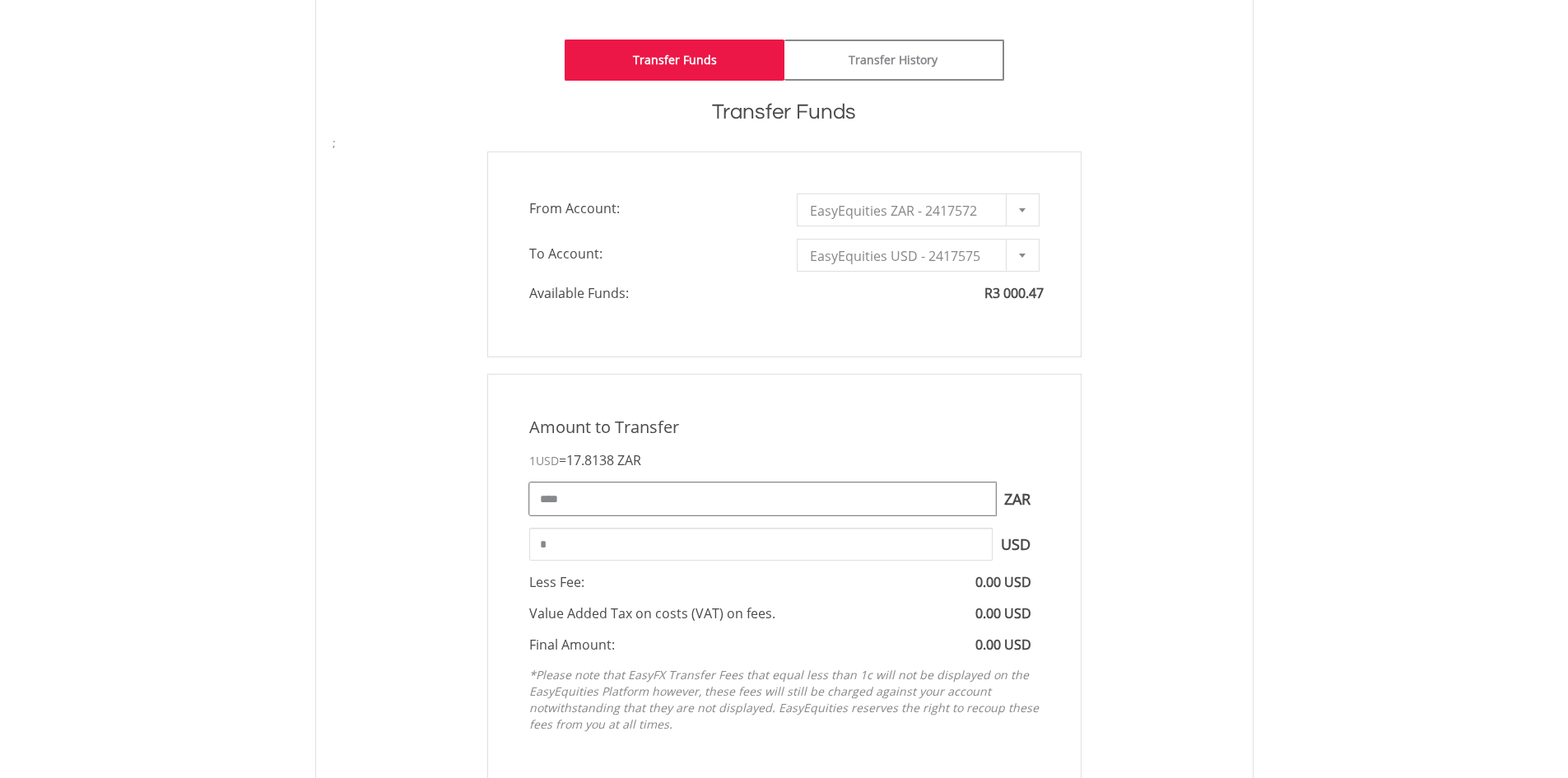
type input "****"
type input "*****"
click at [663, 546] on input "*****" at bounding box center [761, 545] width 464 height 33
click at [663, 654] on div "Final Amount: 167.44 USD" at bounding box center [785, 646] width 535 height 19
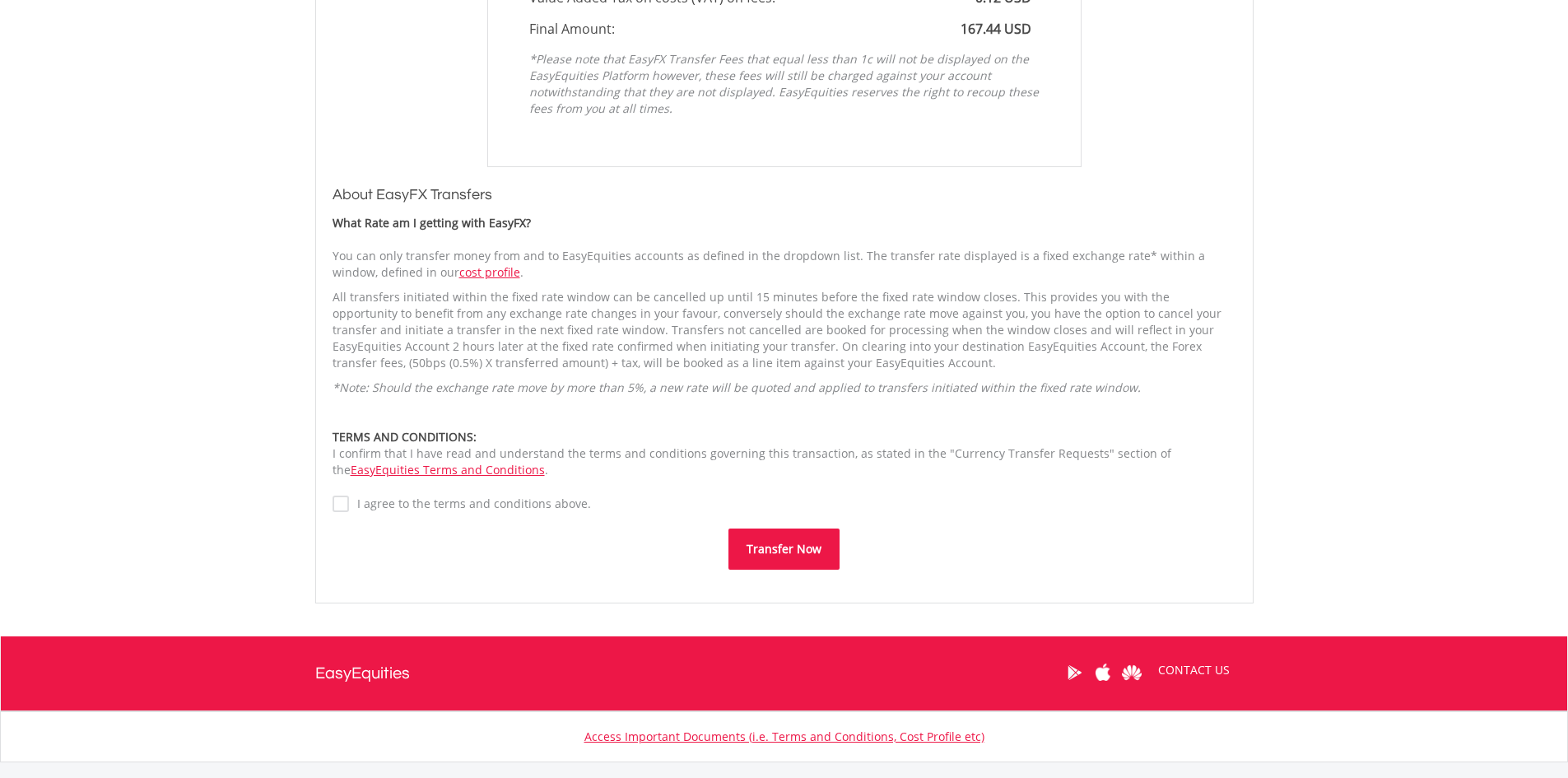
scroll to position [1071, 0]
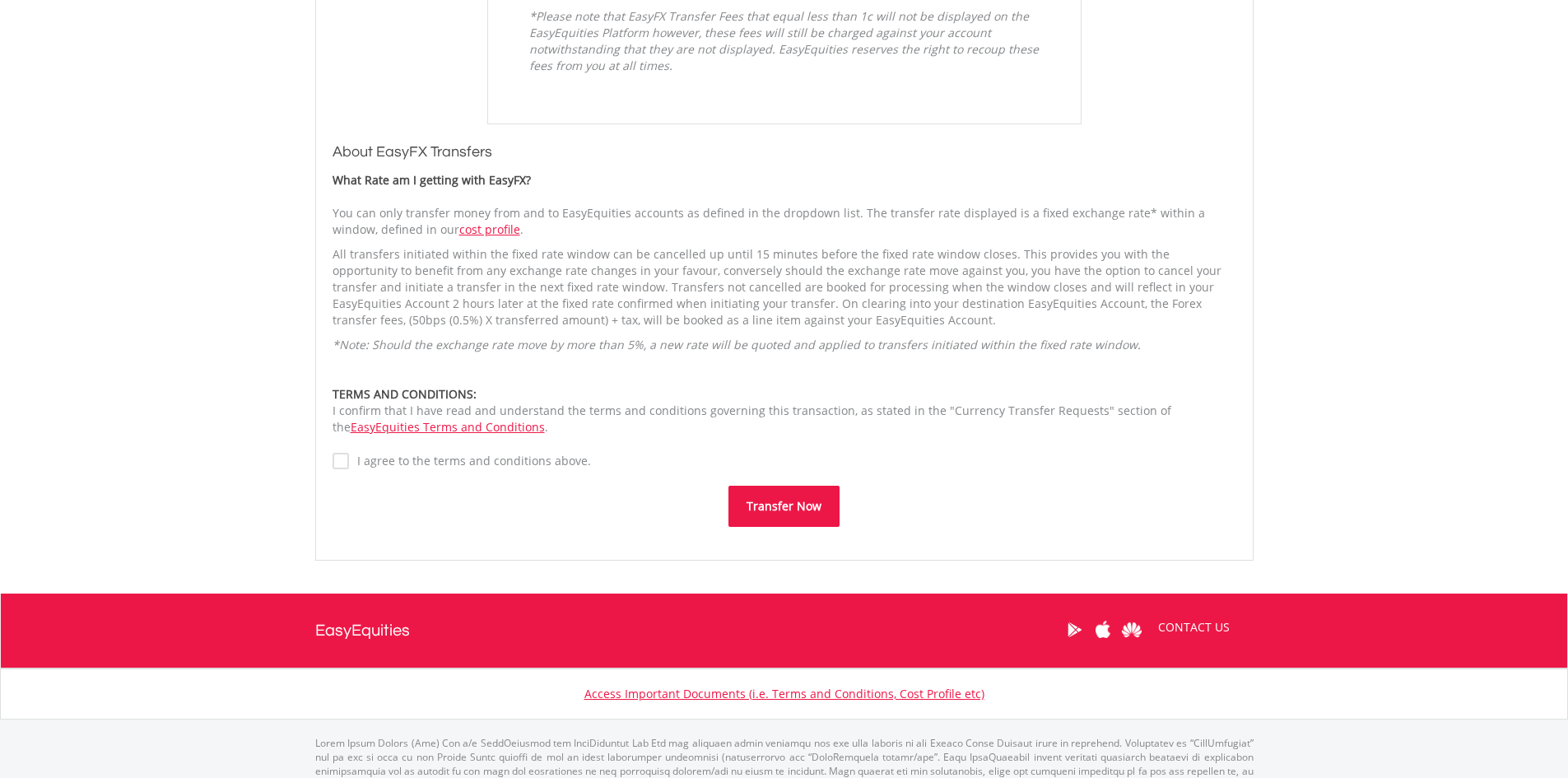
click at [401, 461] on label "I agree to the terms and conditions above." at bounding box center [469, 461] width 242 height 17
click at [759, 503] on button "Transfer Now" at bounding box center [784, 507] width 111 height 41
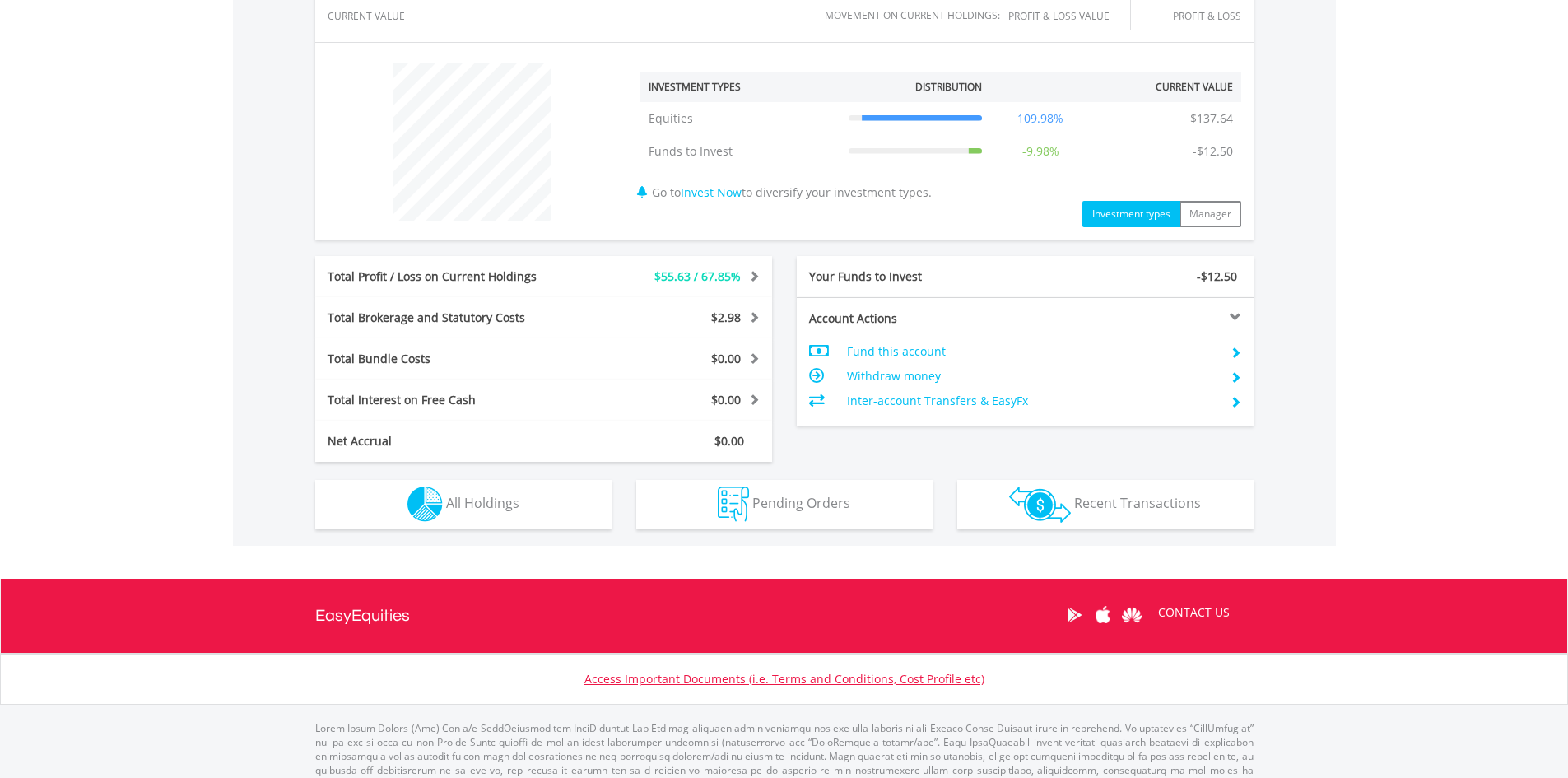
scroll to position [615, 0]
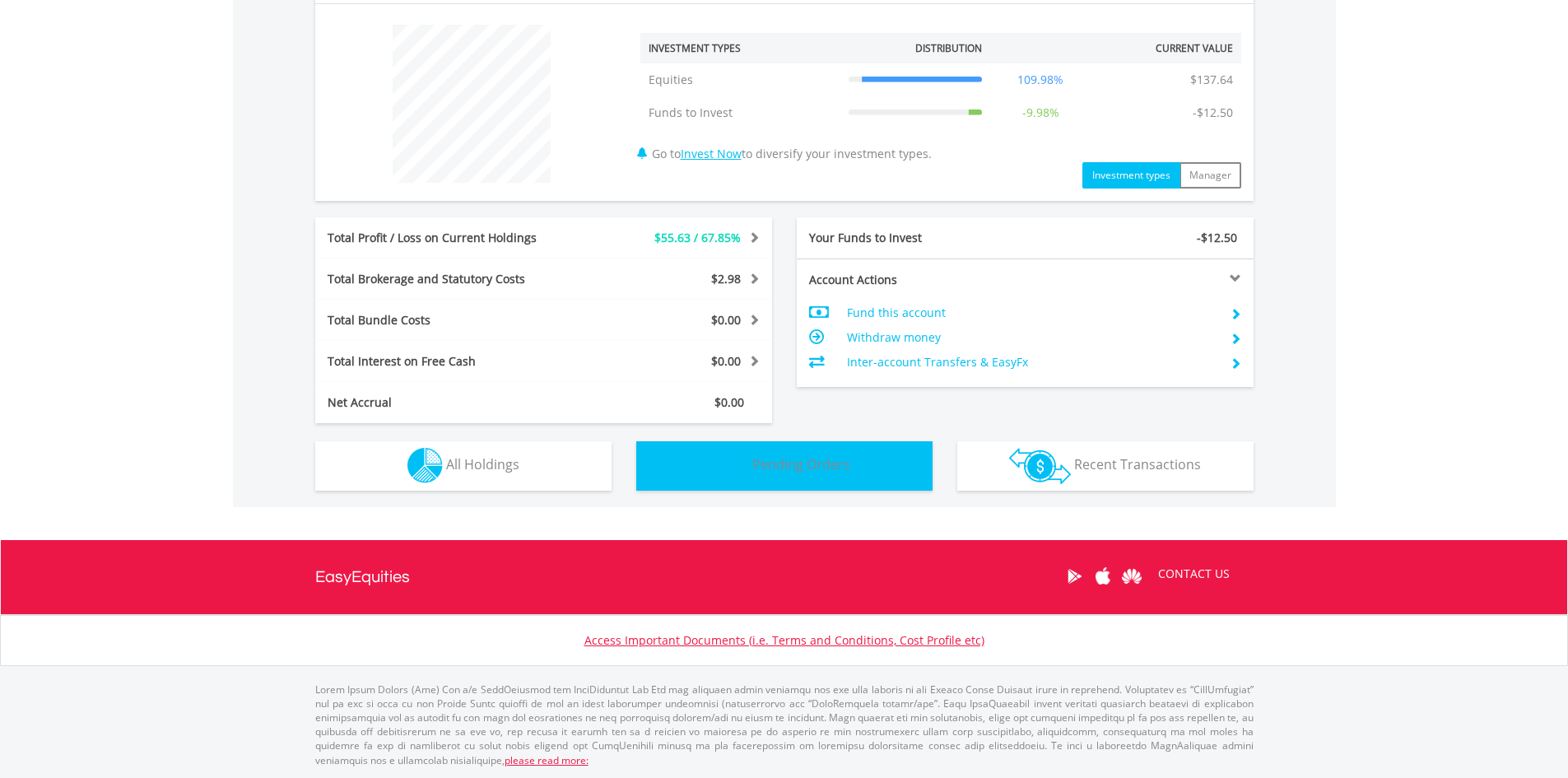
click at [703, 477] on button "Pending Orders Pending Orders" at bounding box center [784, 466] width 296 height 49
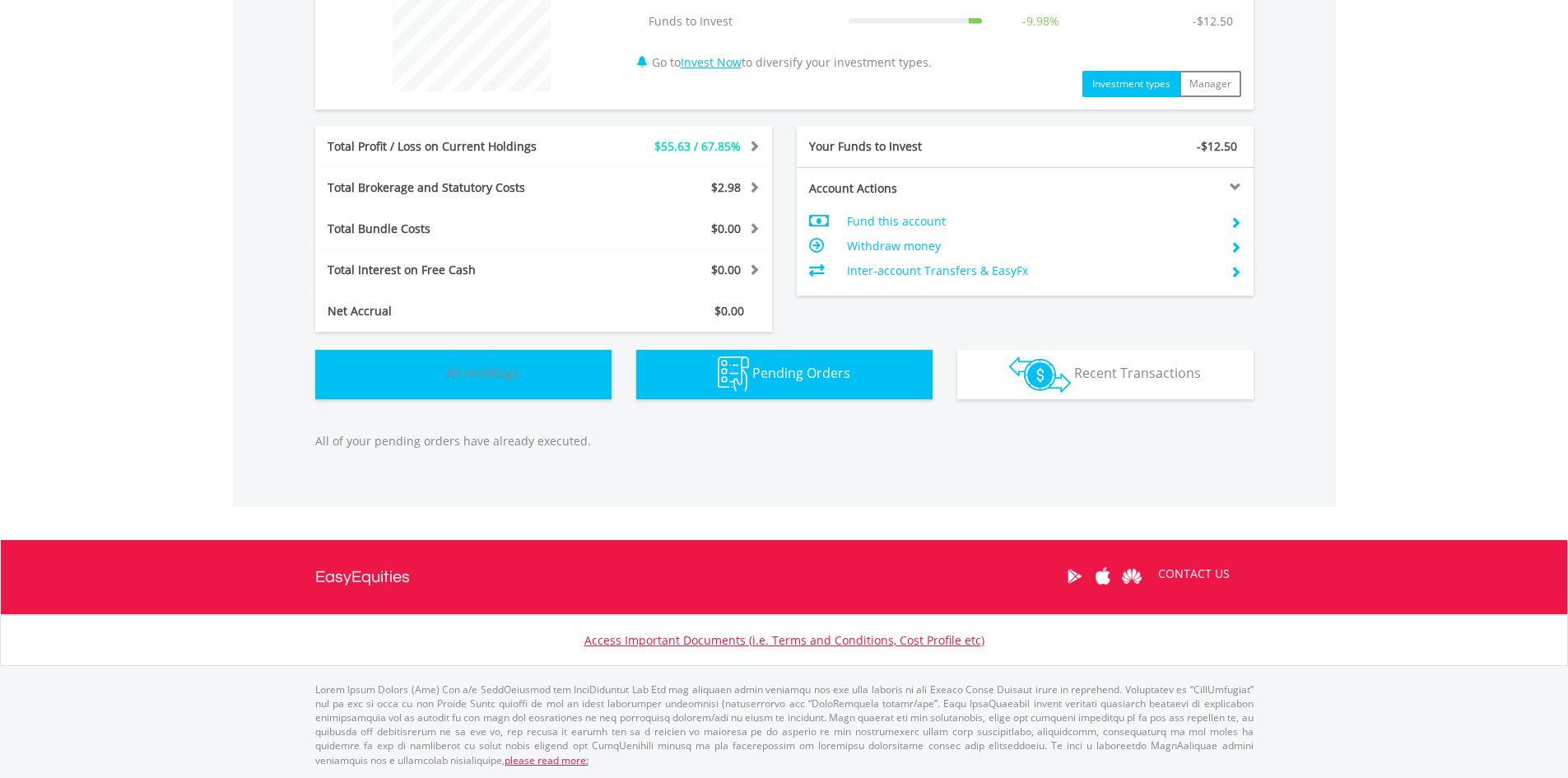
click at [541, 379] on button "Holdings All Holdings" at bounding box center [464, 374] width 296 height 49
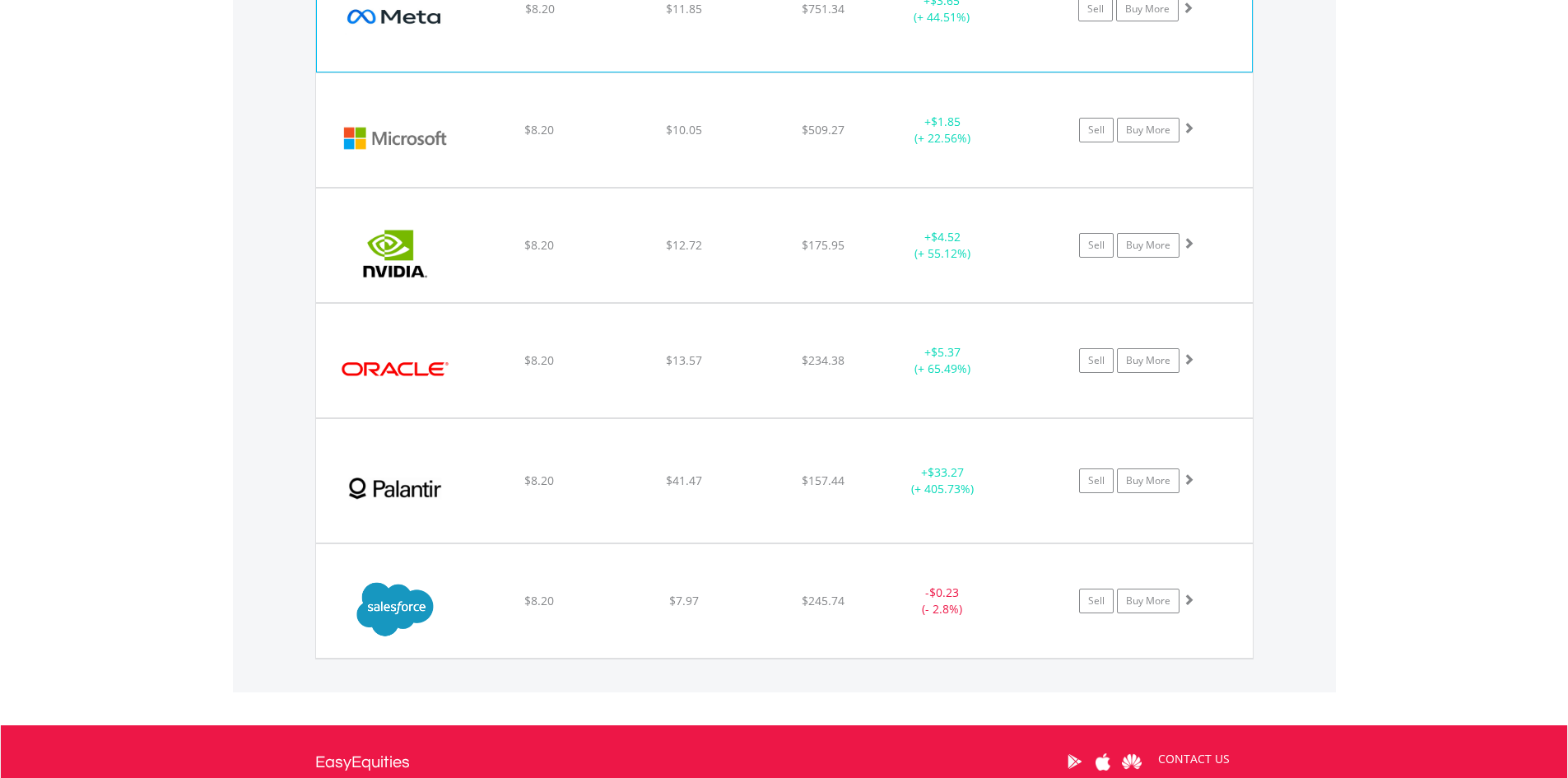
scroll to position [1814, 0]
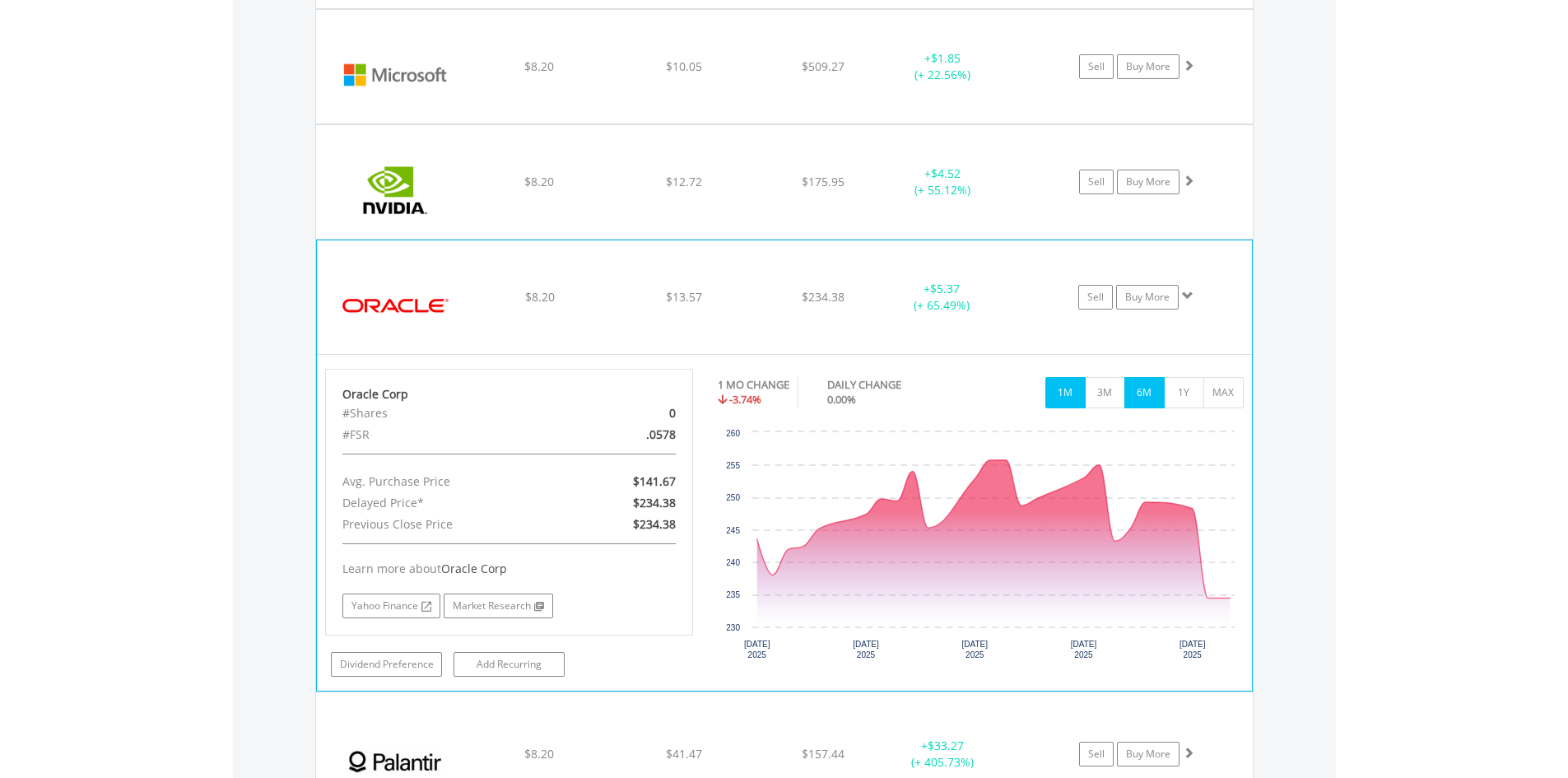
click at [1126, 391] on button "6M" at bounding box center [1145, 393] width 41 height 31
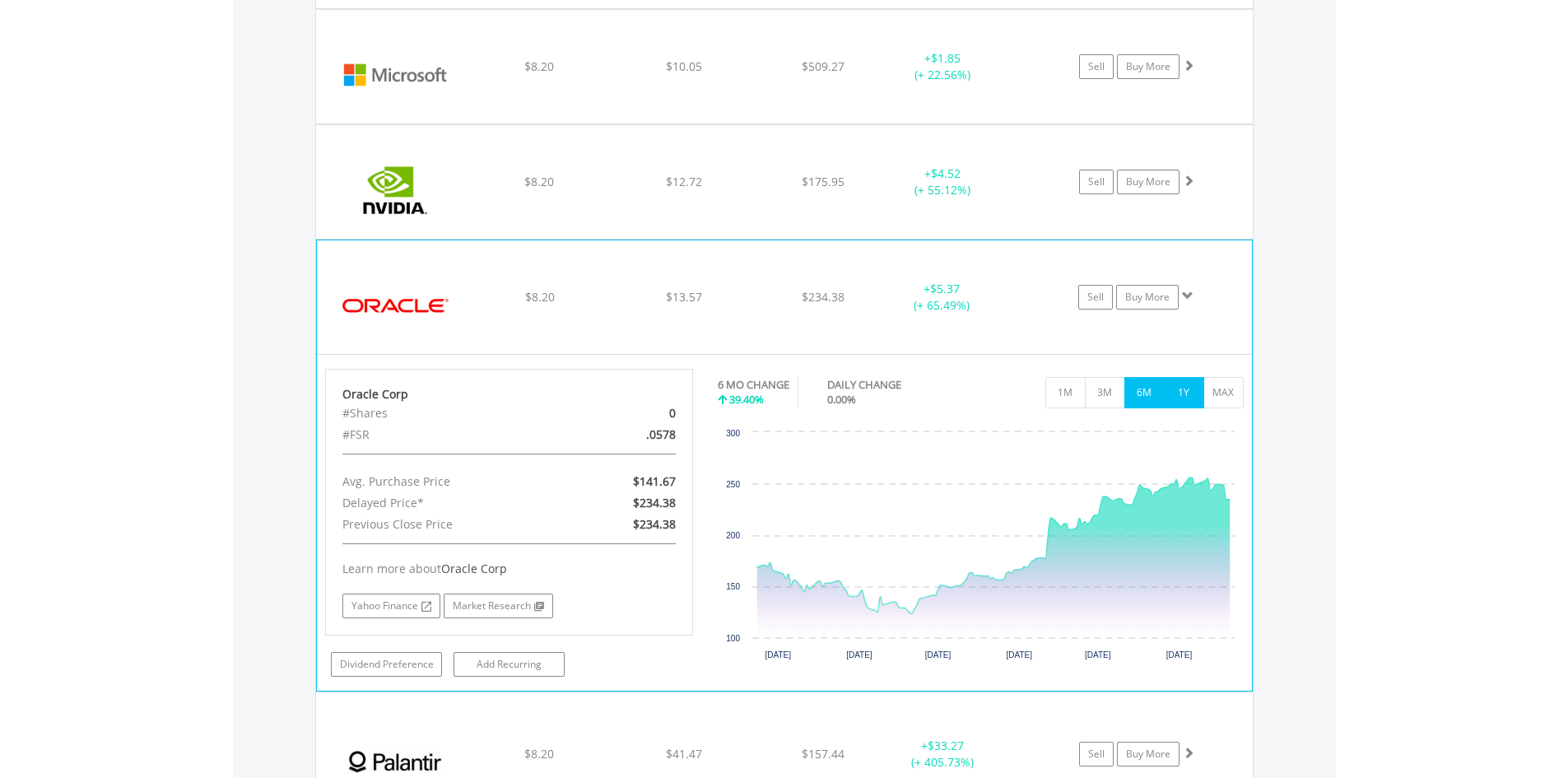
click at [1173, 379] on button "1Y" at bounding box center [1185, 393] width 41 height 31
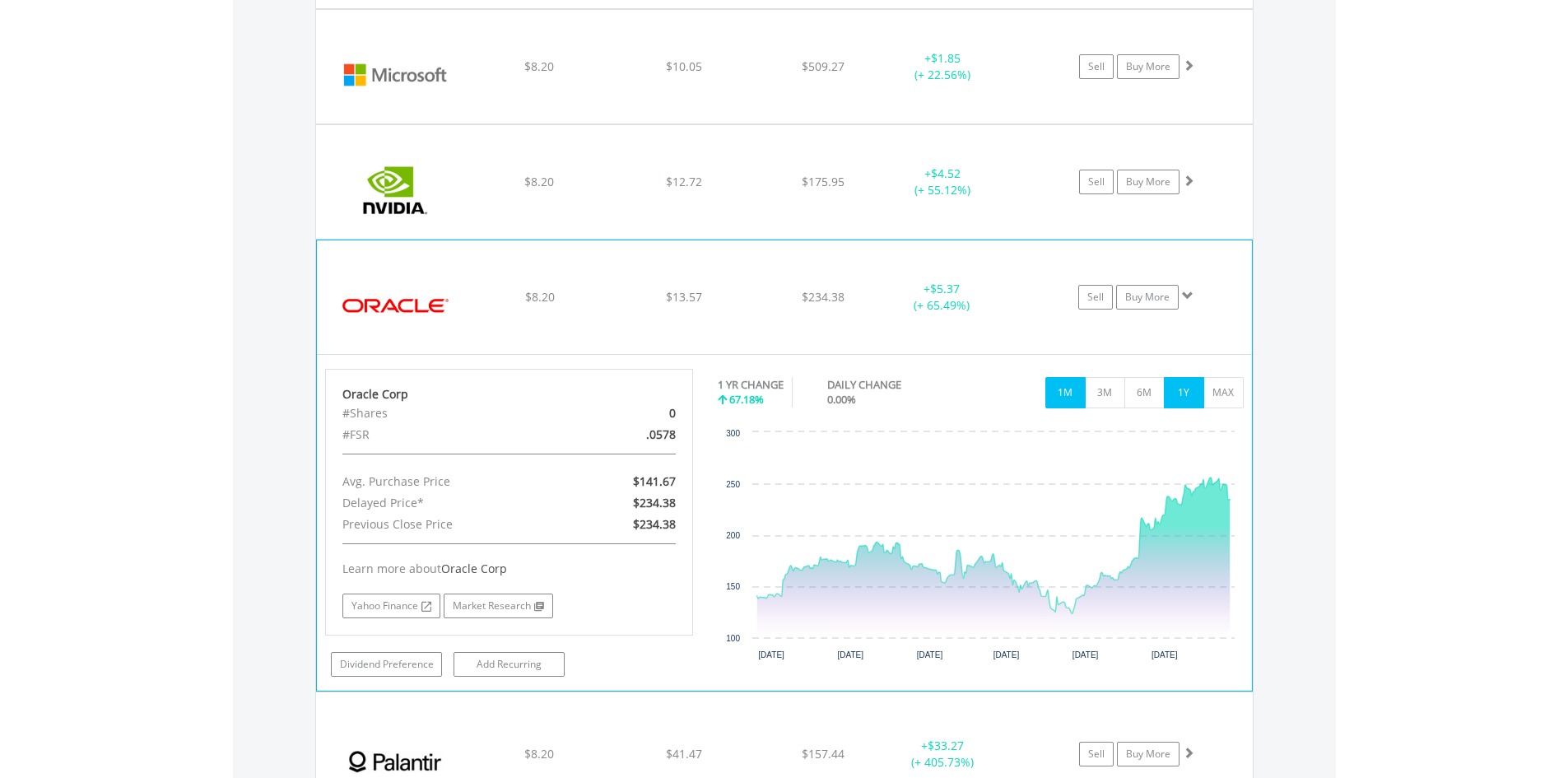
click at [1077, 396] on button "1M" at bounding box center [1066, 393] width 41 height 31
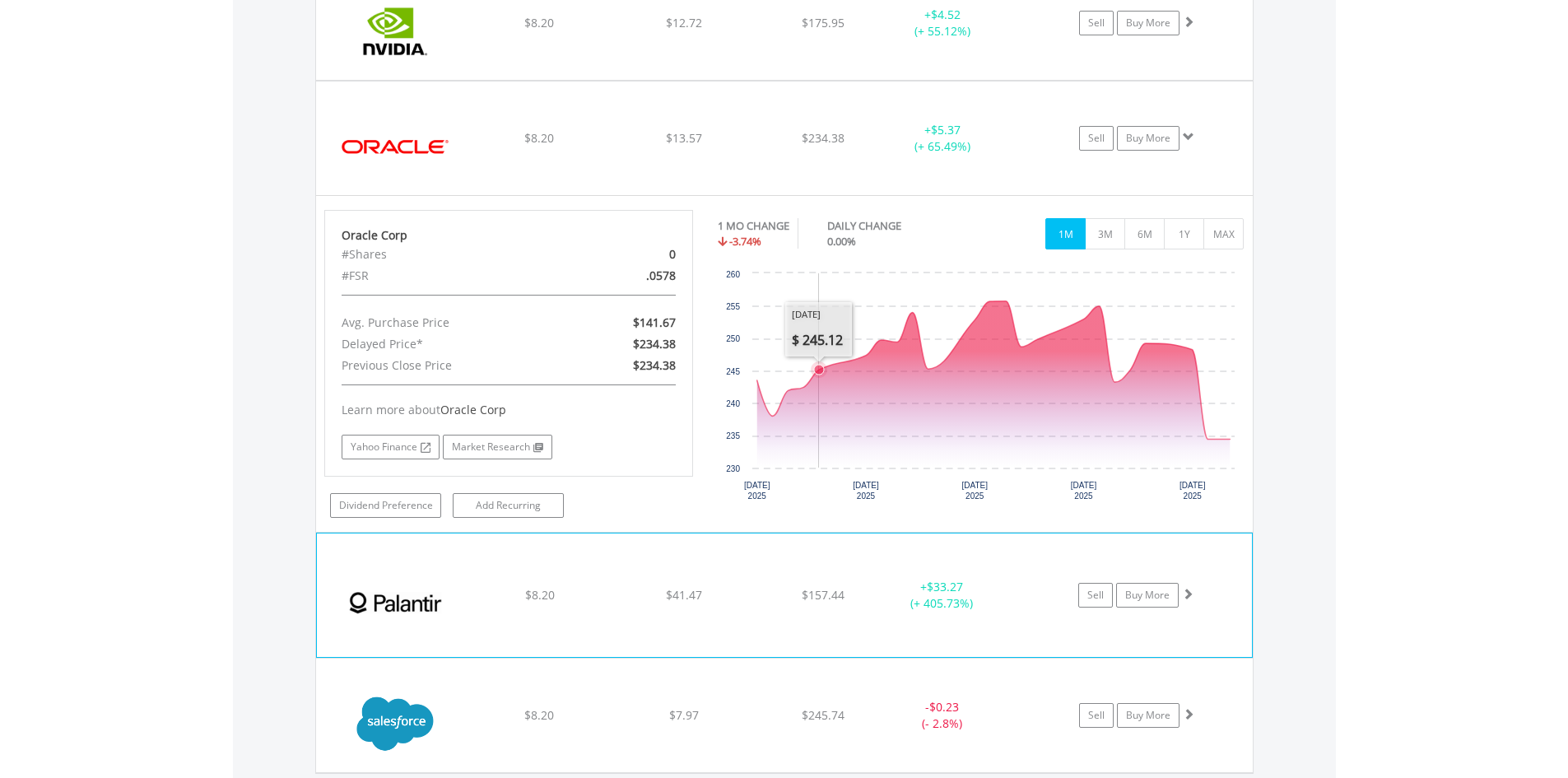
scroll to position [2062, 0]
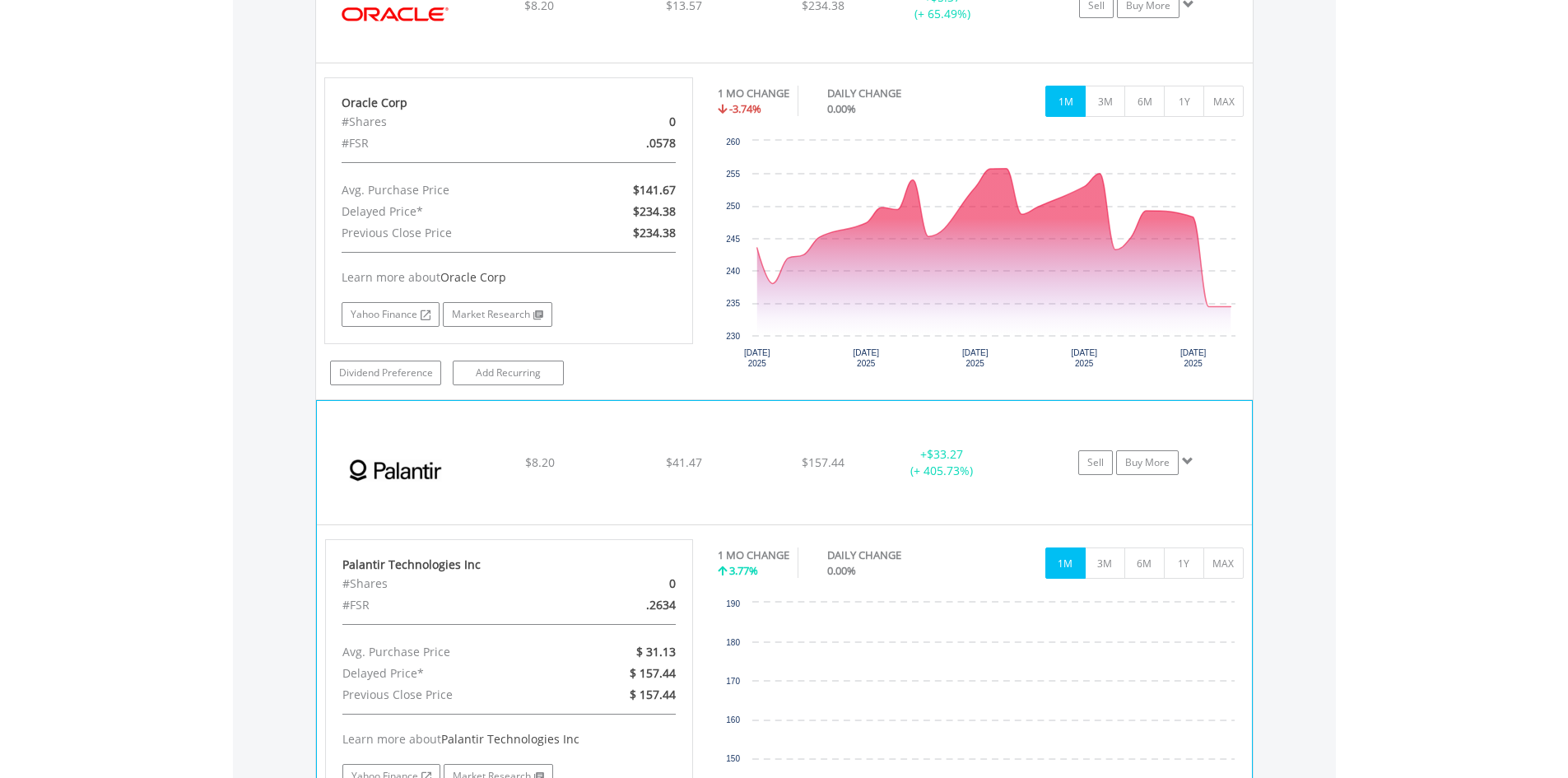
scroll to position [2227, 0]
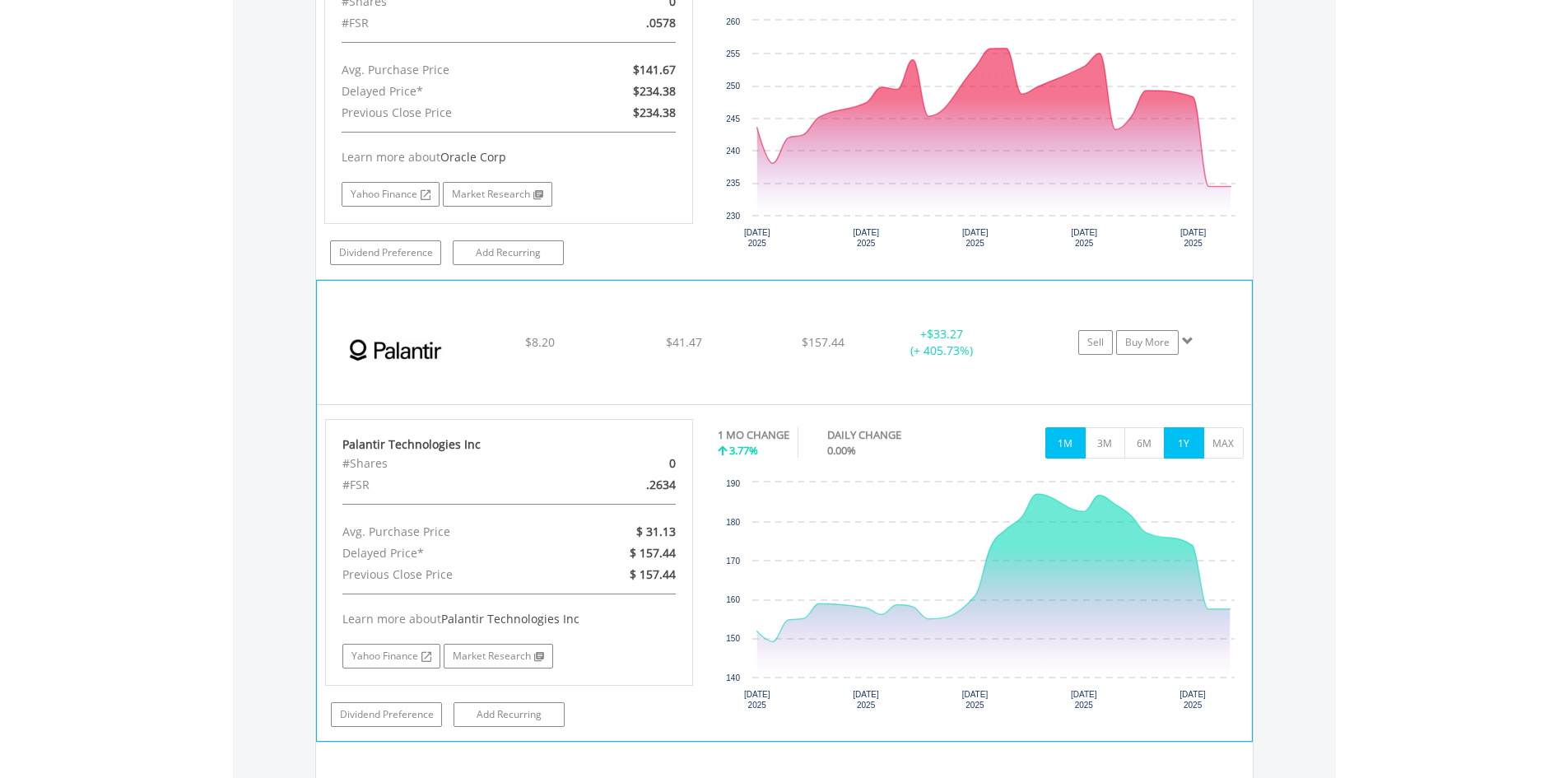
click at [1187, 443] on button "1Y" at bounding box center [1185, 444] width 41 height 31
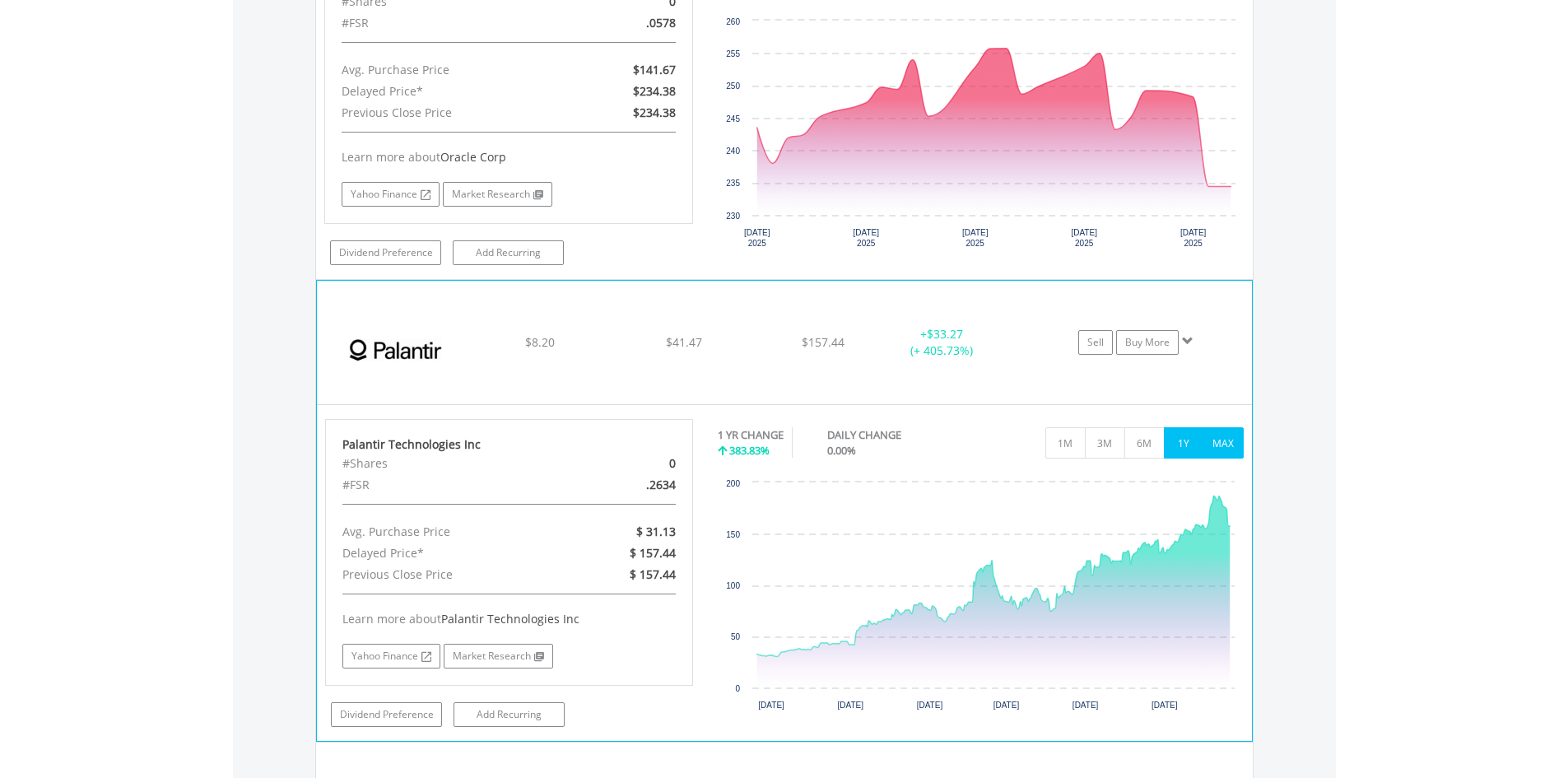
click at [1213, 437] on button "MAX" at bounding box center [1224, 444] width 41 height 31
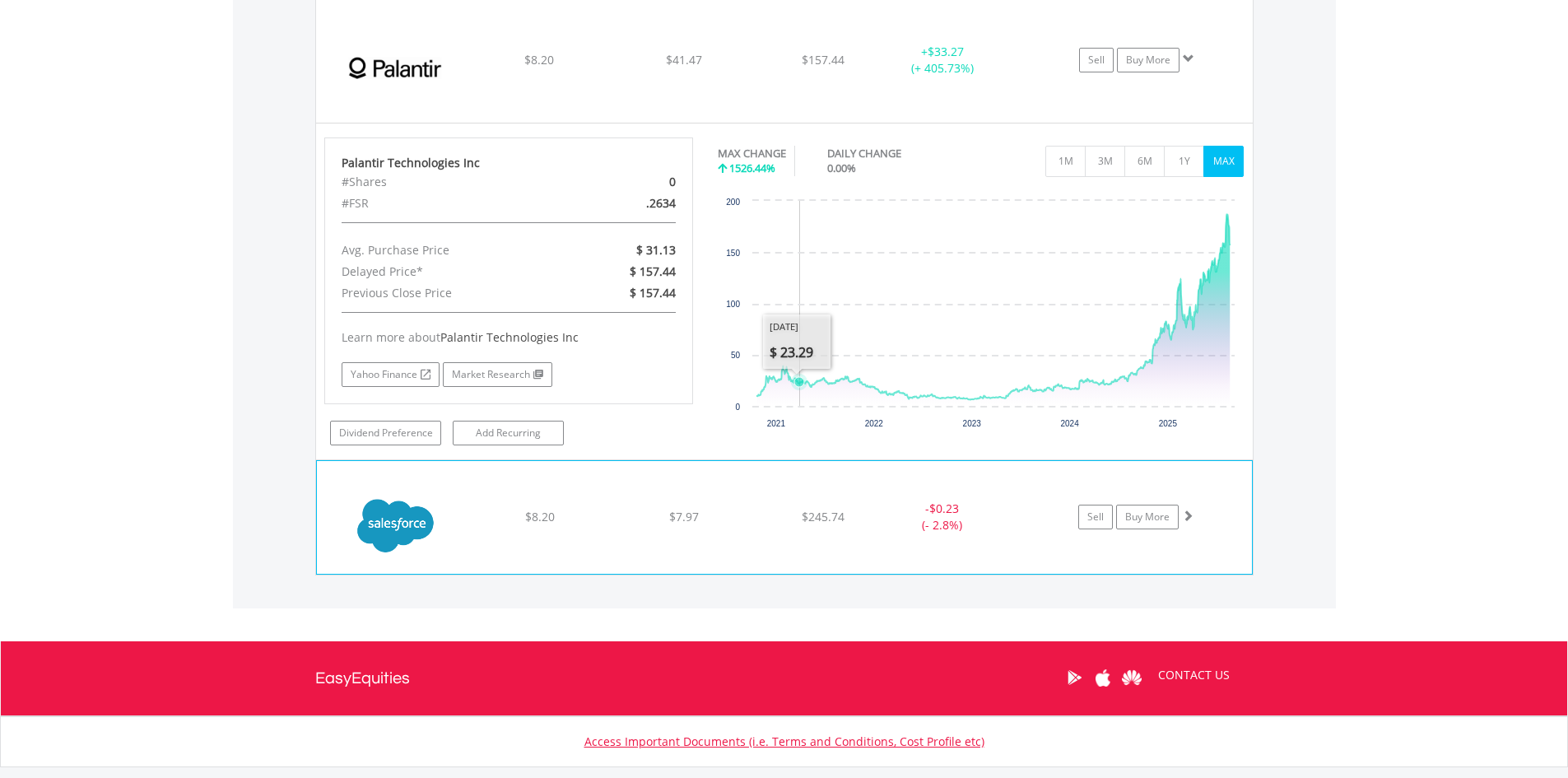
scroll to position [2610, 0]
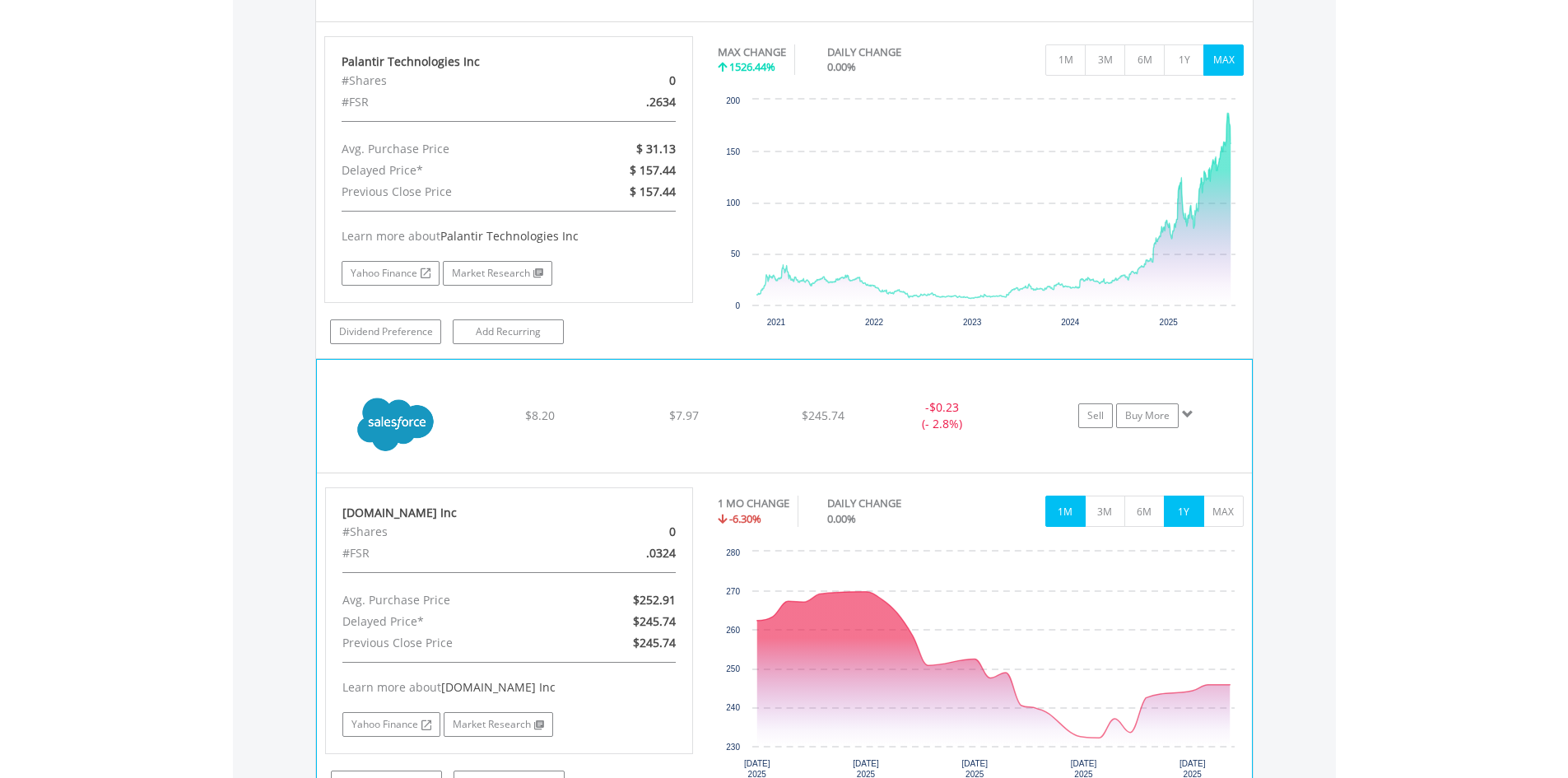
click at [1178, 509] on button "1Y" at bounding box center [1185, 511] width 41 height 31
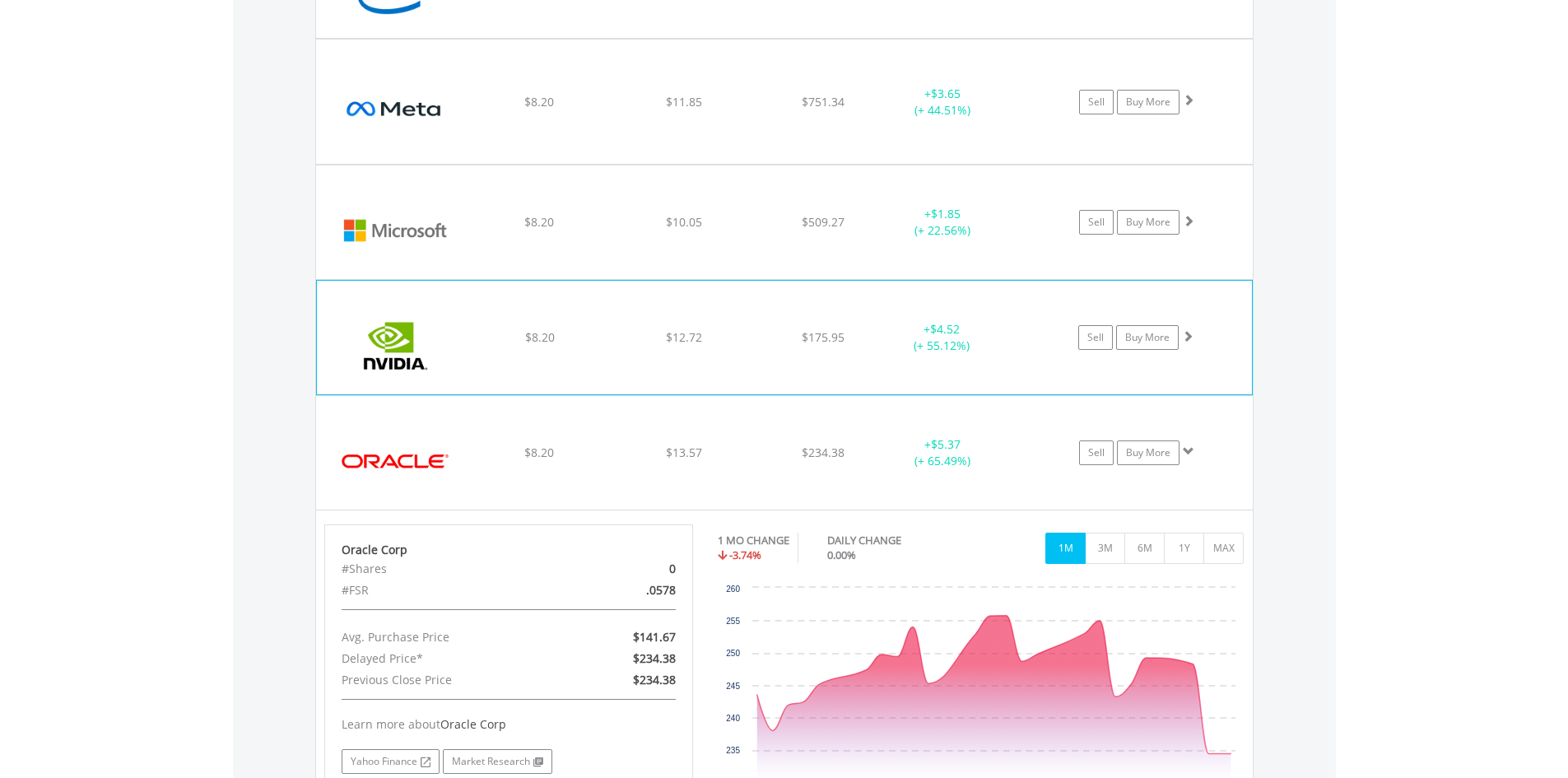
scroll to position [1622, 0]
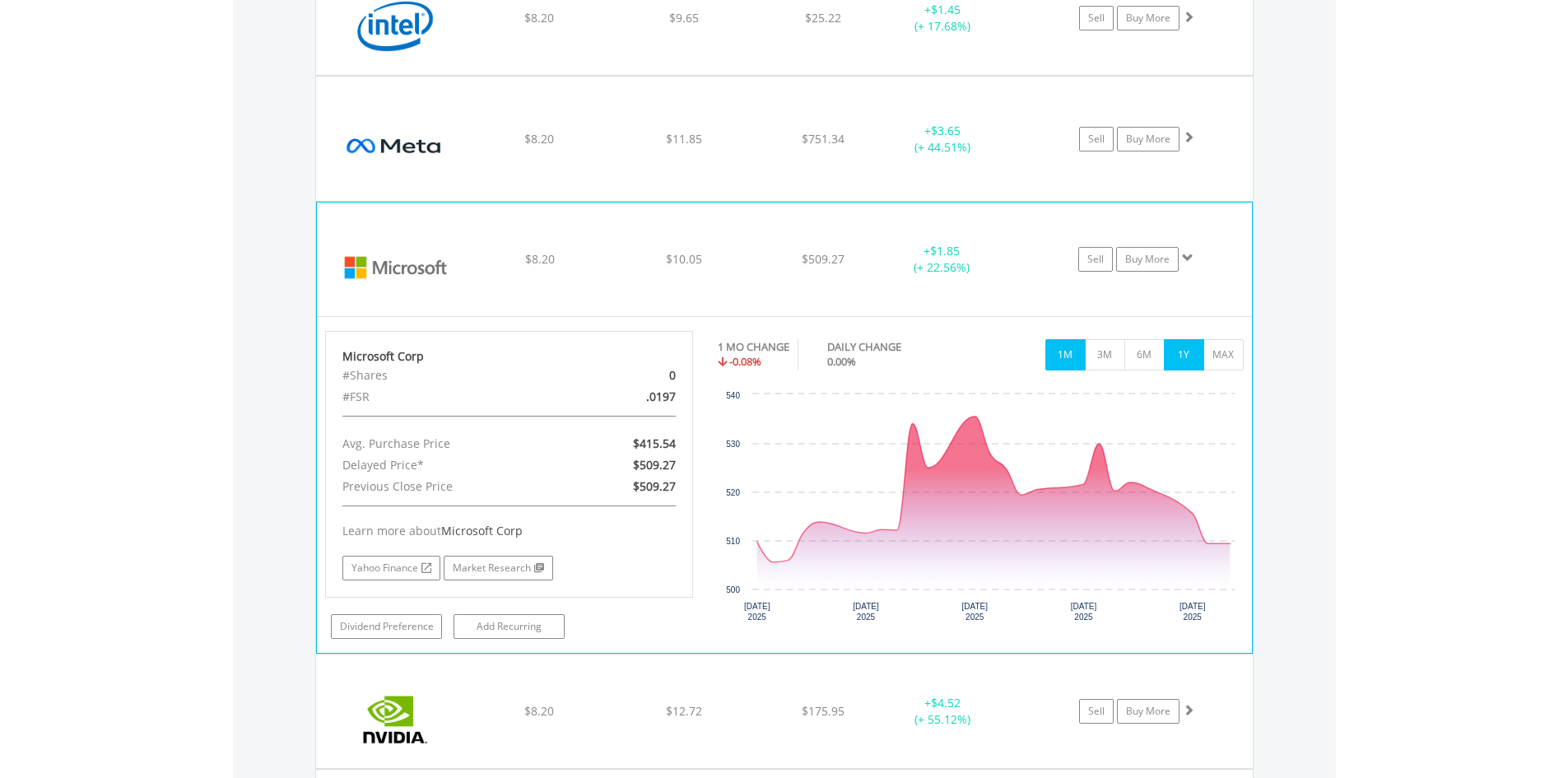
click at [1180, 358] on button "1Y" at bounding box center [1185, 355] width 41 height 31
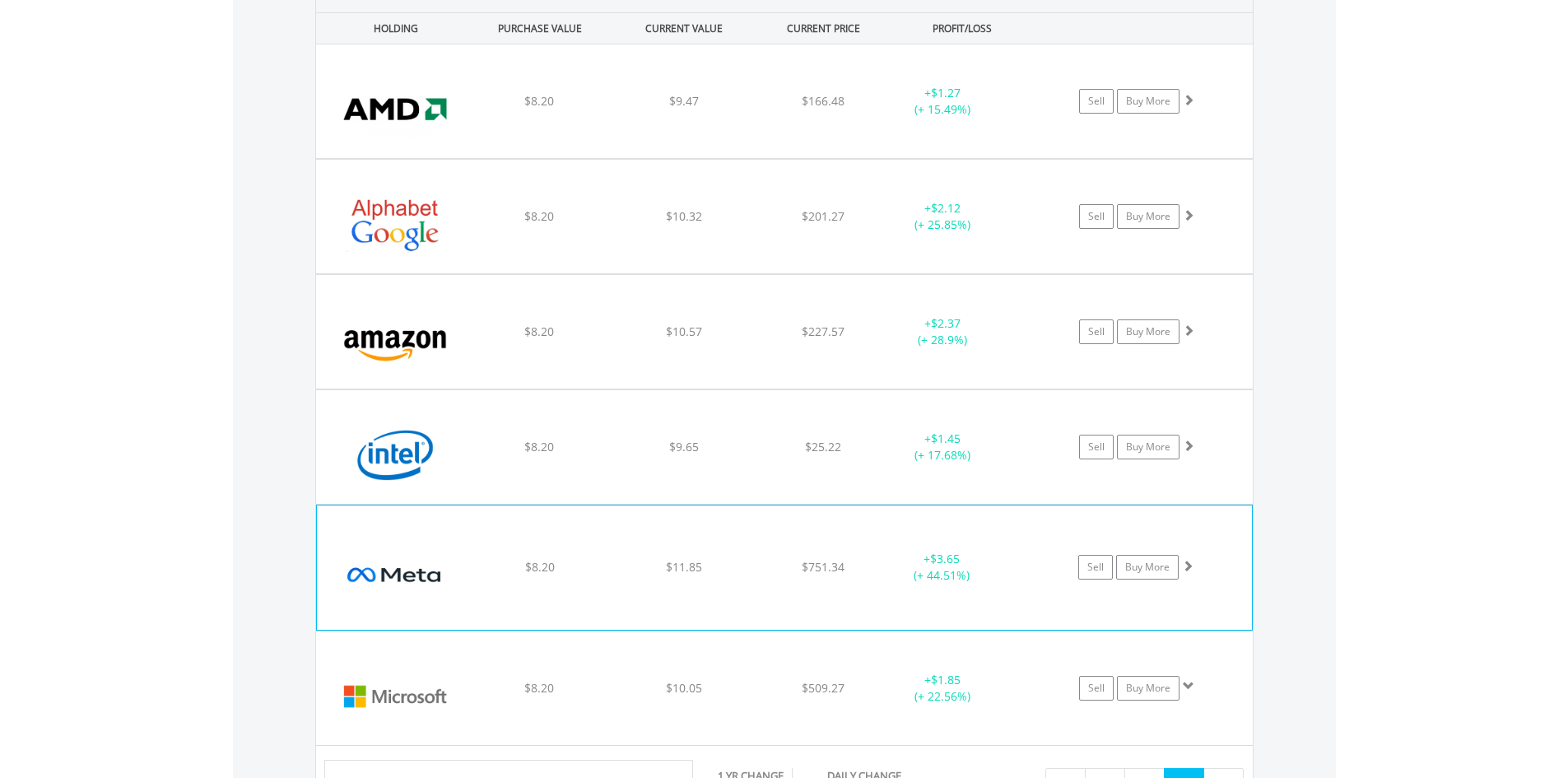
scroll to position [1210, 0]
